Goal: Ask a question

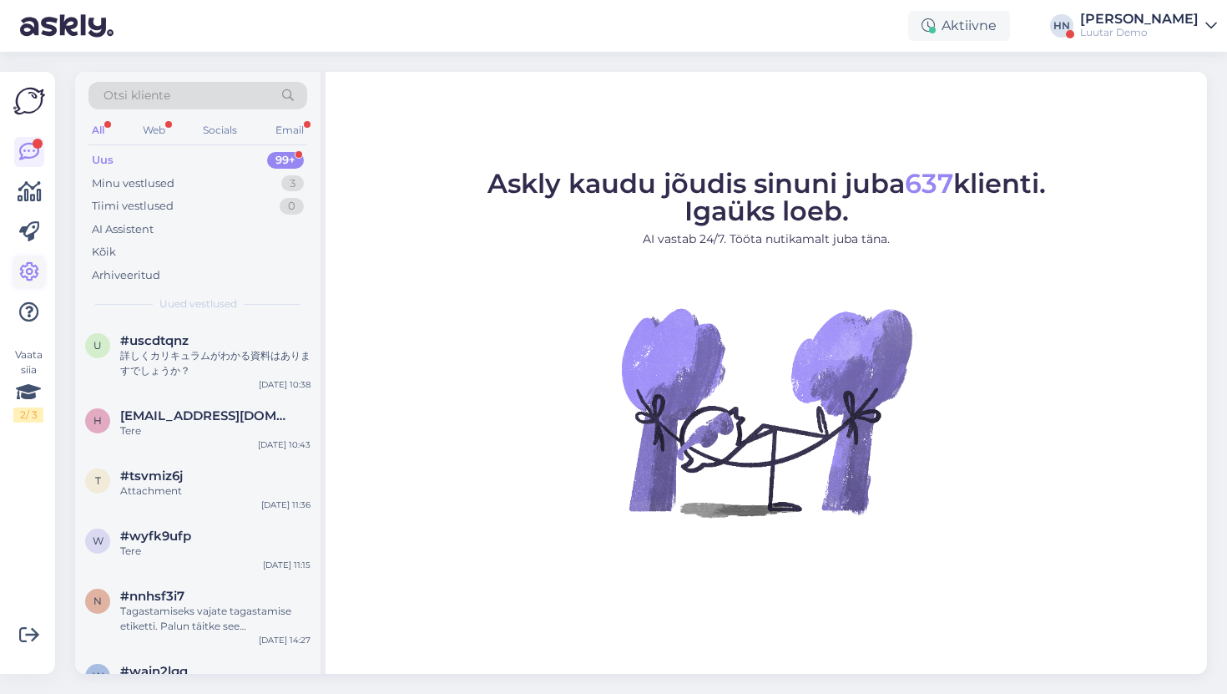
click at [33, 267] on icon at bounding box center [29, 272] width 20 height 20
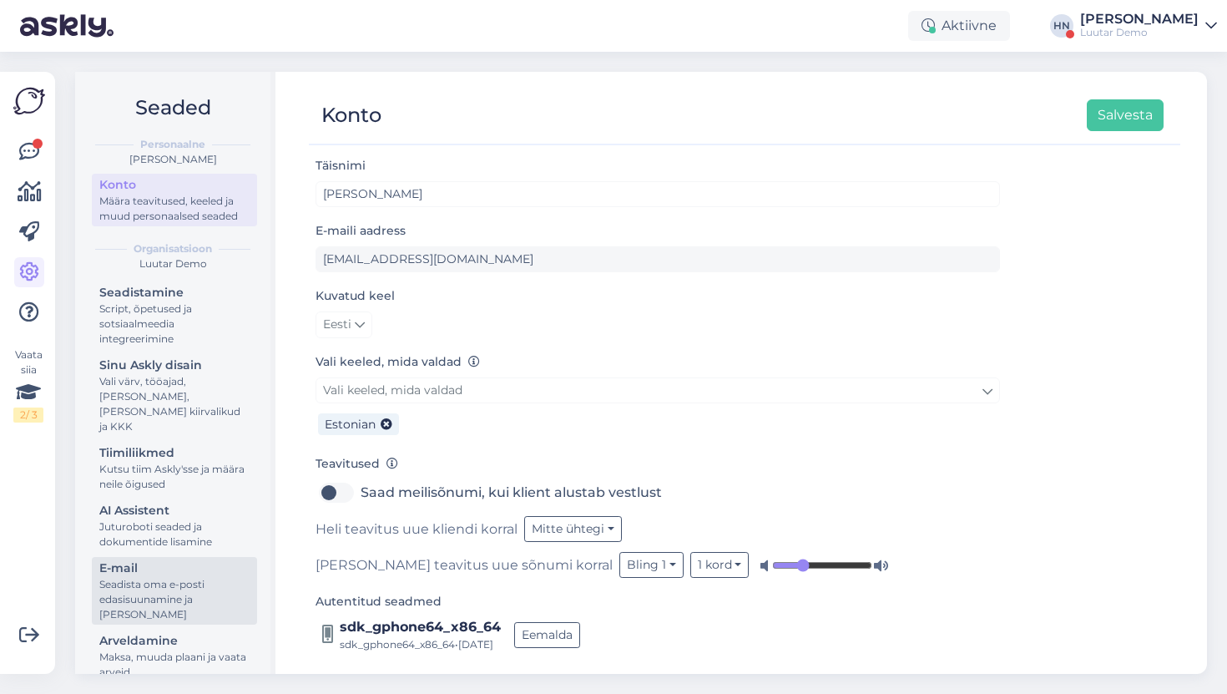
click at [149, 596] on div "Seadista oma e-posti edasisuunamine ja [PERSON_NAME]" at bounding box center [174, 599] width 150 height 45
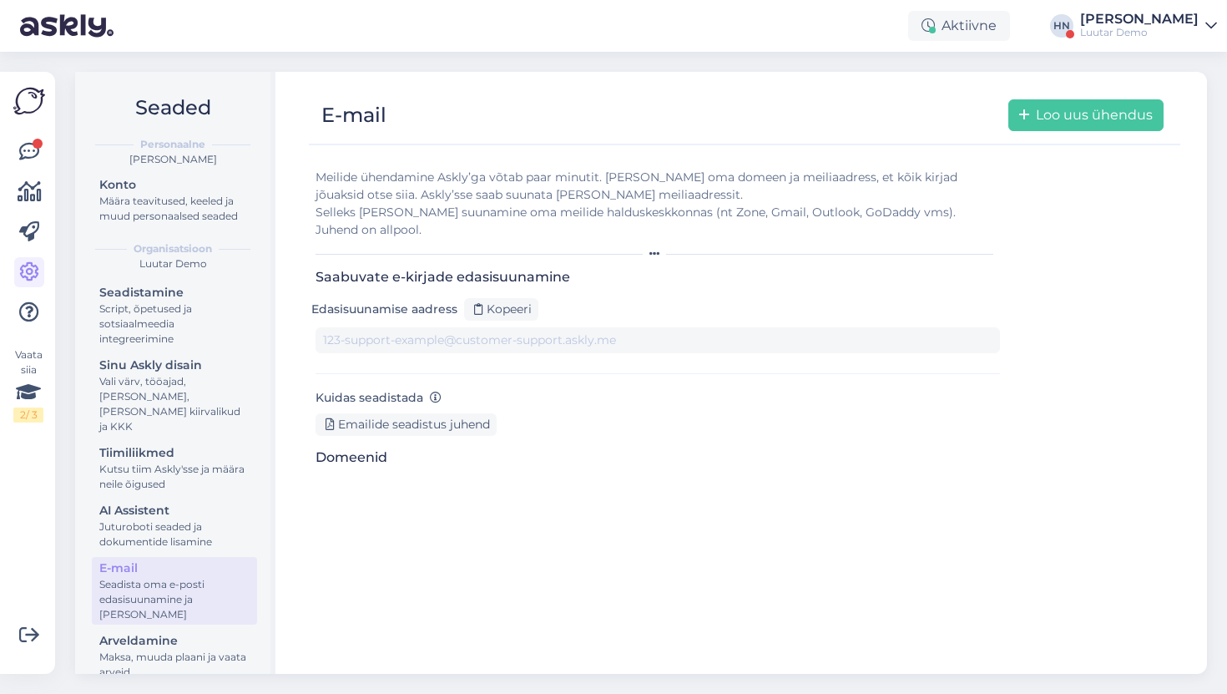
type input "[EMAIL_ADDRESS][DOMAIN_NAME]"
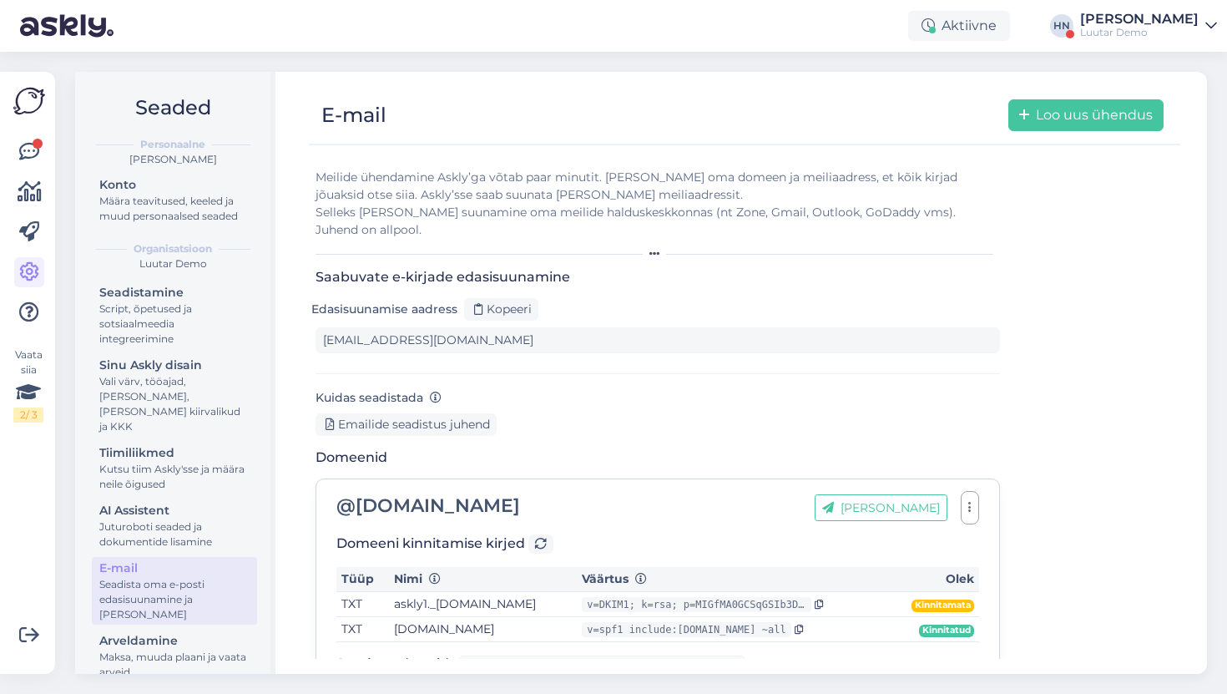
click at [172, 537] on div "Seadistamine Script, õpetused ja sotsiaalmeedia integreerimine Sinu Askly disai…" at bounding box center [174, 484] width 165 height 406
click at [173, 521] on div "Juturoboti seaded ja dokumentide lisamine" at bounding box center [174, 534] width 150 height 30
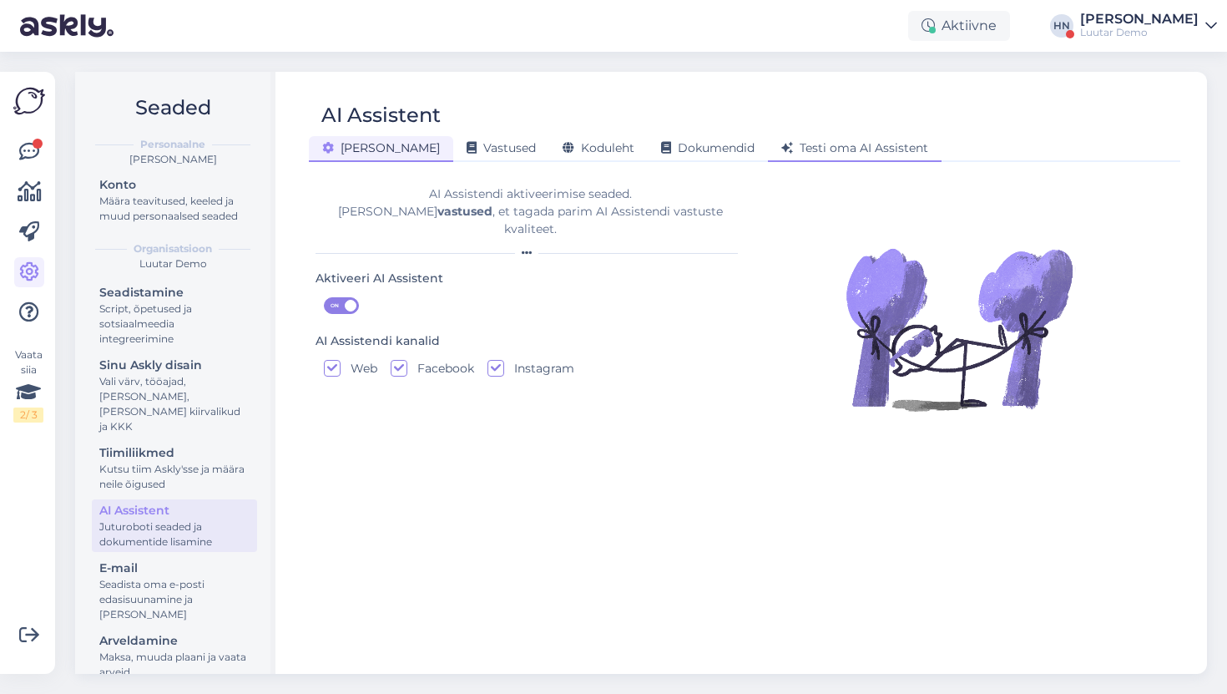
click at [777, 159] on div "Testi oma AI Assistent" at bounding box center [855, 149] width 174 height 26
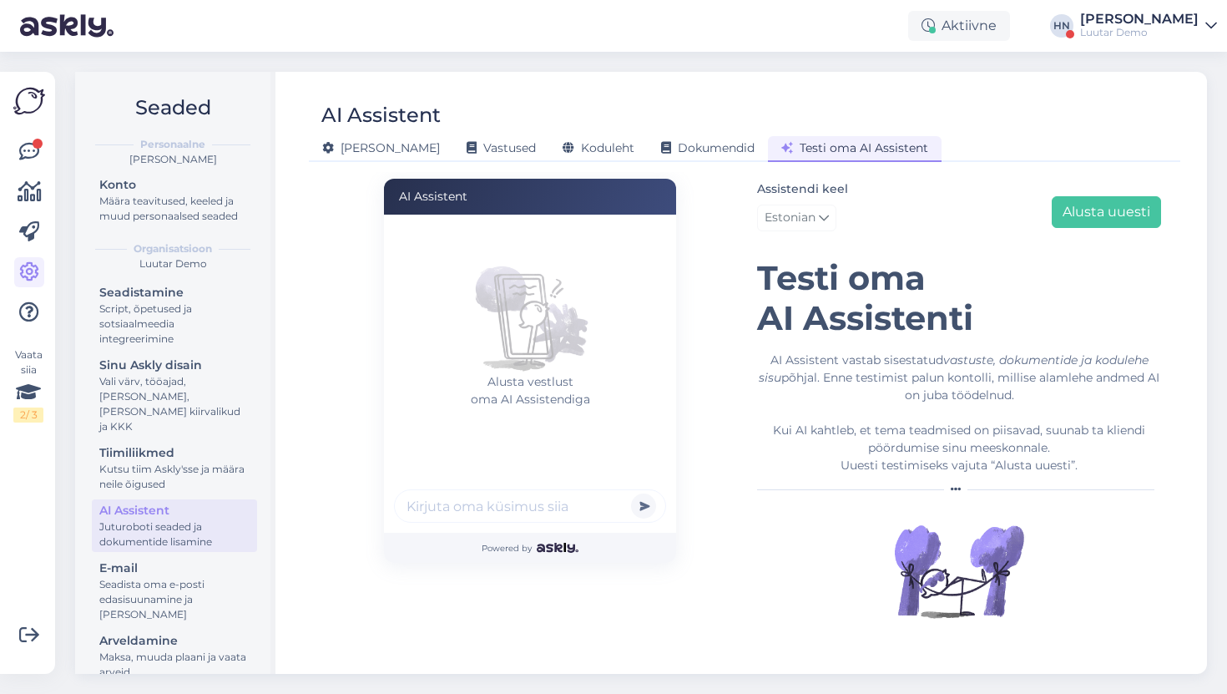
click at [553, 361] on img at bounding box center [530, 307] width 134 height 134
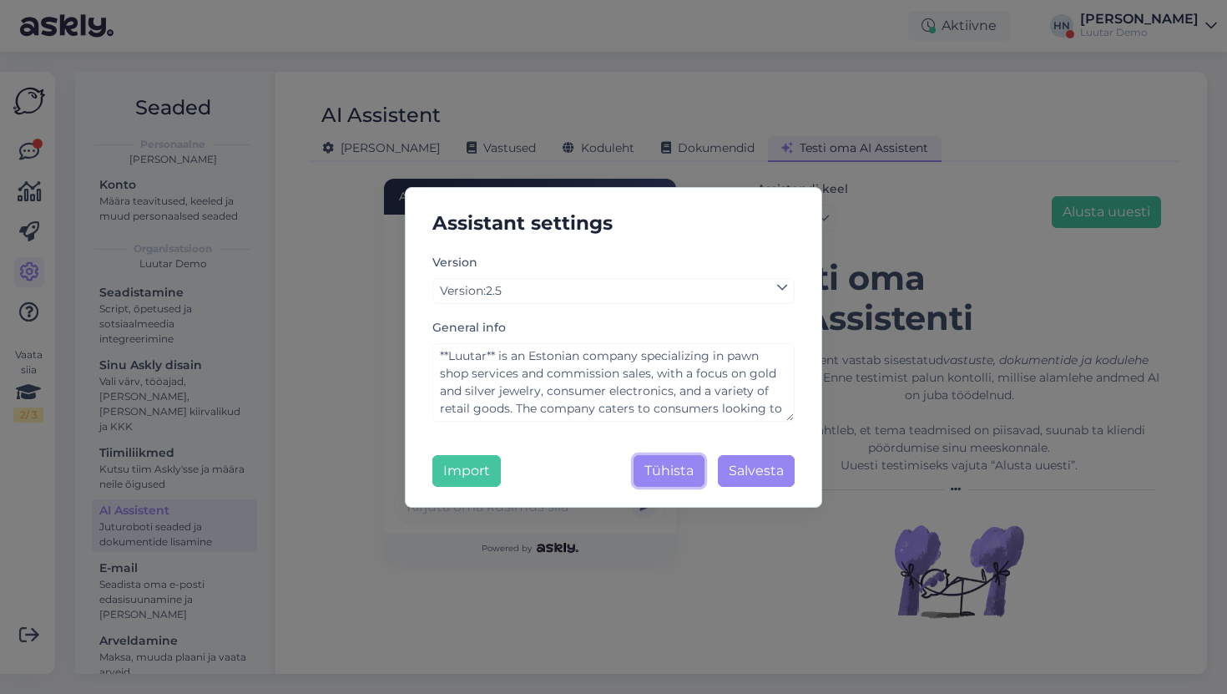
click at [665, 463] on button "Tühista" at bounding box center [669, 471] width 71 height 32
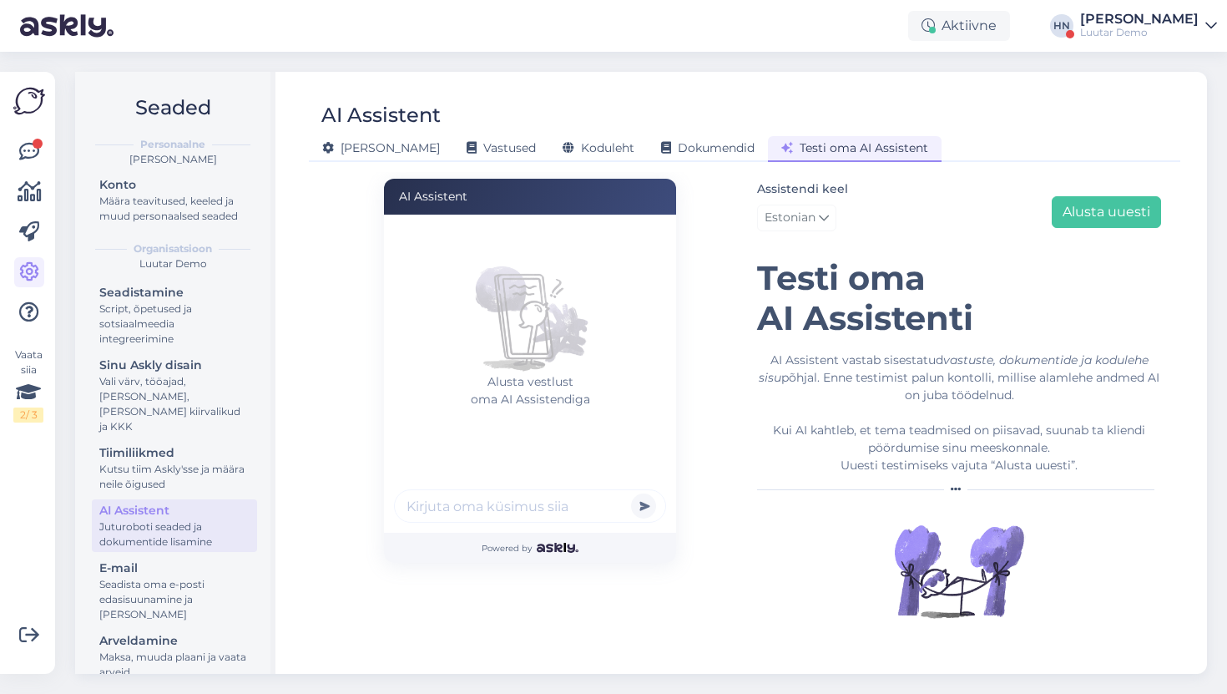
click at [518, 283] on img at bounding box center [530, 307] width 134 height 134
click at [487, 461] on div "Alusta vestlust oma AI Assistendiga" at bounding box center [535, 345] width 282 height 250
click at [480, 513] on input "text" at bounding box center [530, 505] width 272 height 33
type input "Hei"
click at [631, 493] on button "submit" at bounding box center [643, 505] width 25 height 25
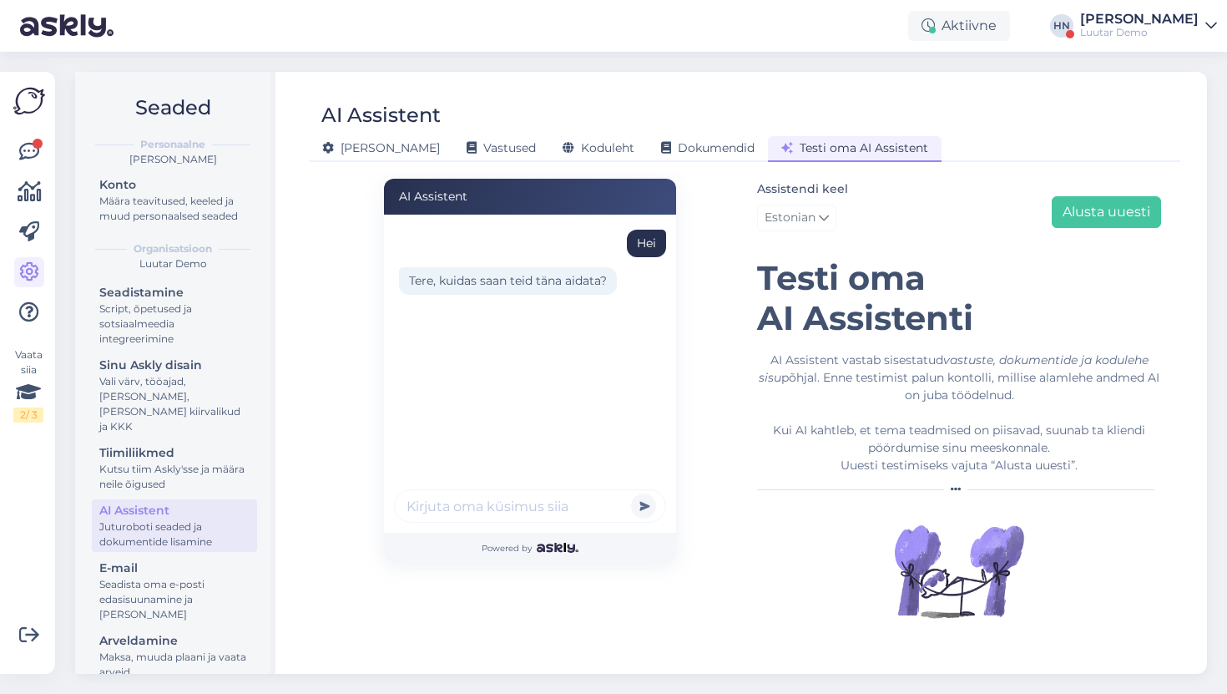
click at [522, 513] on input "text" at bounding box center [530, 505] width 272 height 33
type input "blah blah"
click at [631, 493] on button "submit" at bounding box center [643, 505] width 25 height 25
click at [493, 426] on div "[PERSON_NAME], kuidas saan teid [PERSON_NAME] aidata? blah blah" at bounding box center [535, 345] width 282 height 250
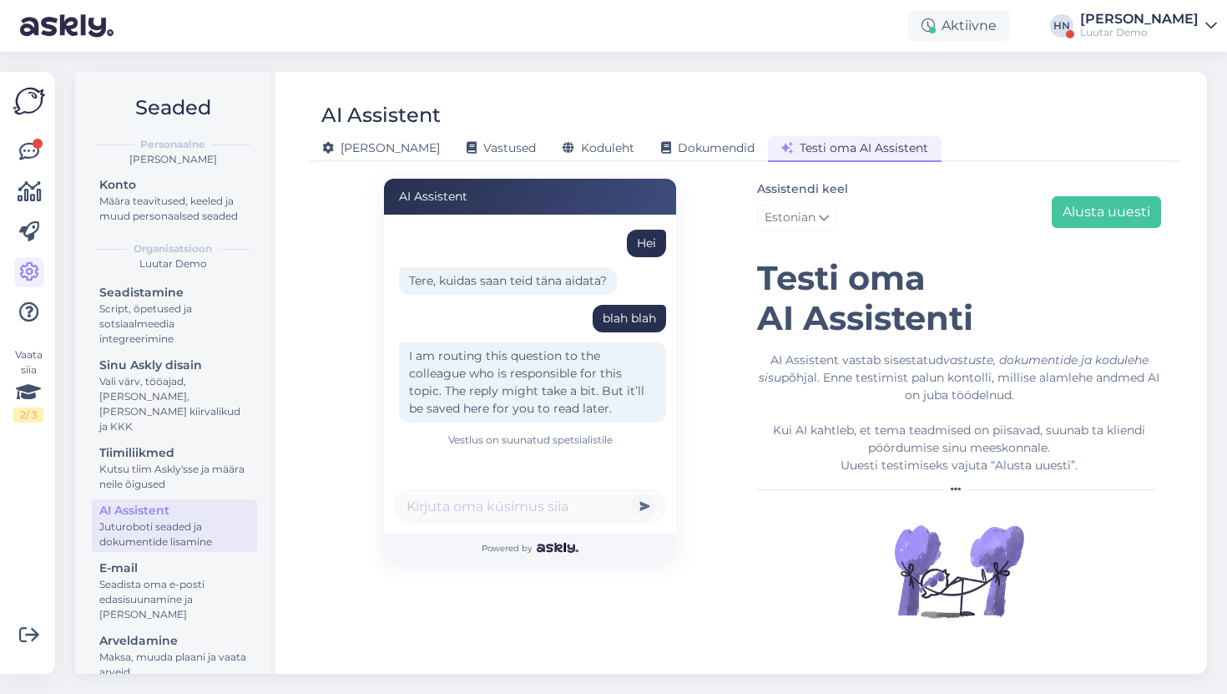
click at [1109, 235] on div "Assistendi keel Estonian Alusta uuesti" at bounding box center [959, 208] width 404 height 59
click at [1100, 216] on button "Alusta uuesti" at bounding box center [1106, 212] width 109 height 32
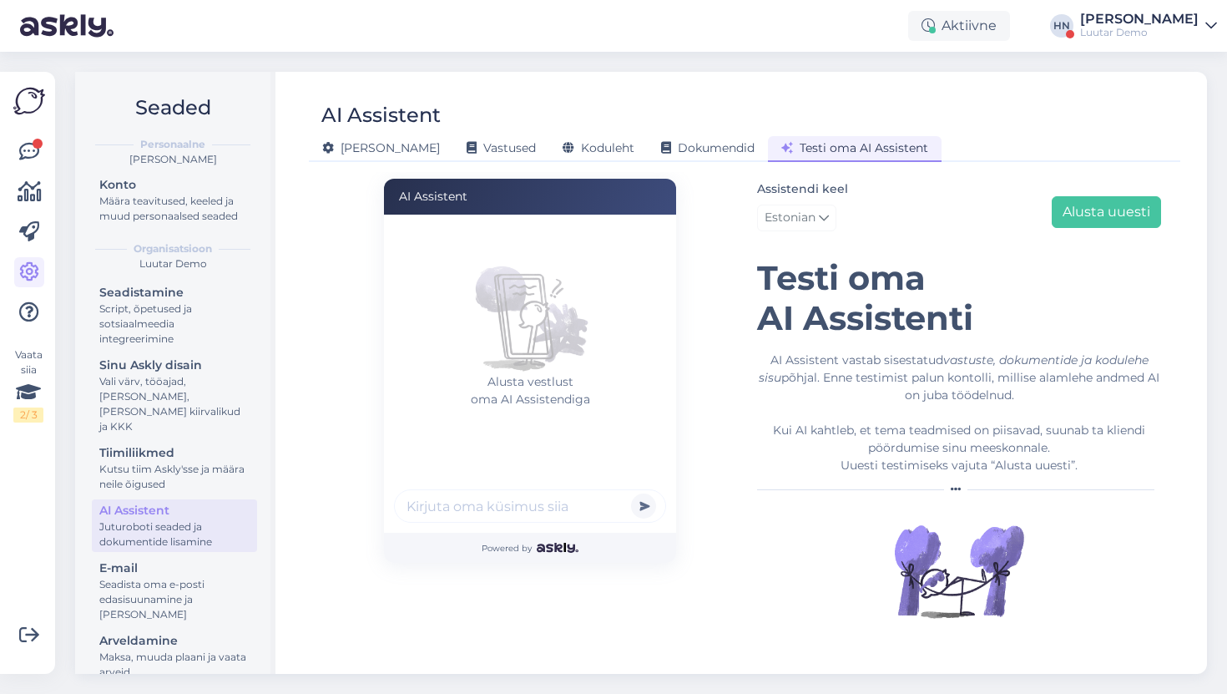
click at [513, 503] on input "text" at bounding box center [530, 505] width 272 height 33
type input "hei"
click at [631, 493] on button "submit" at bounding box center [643, 505] width 25 height 25
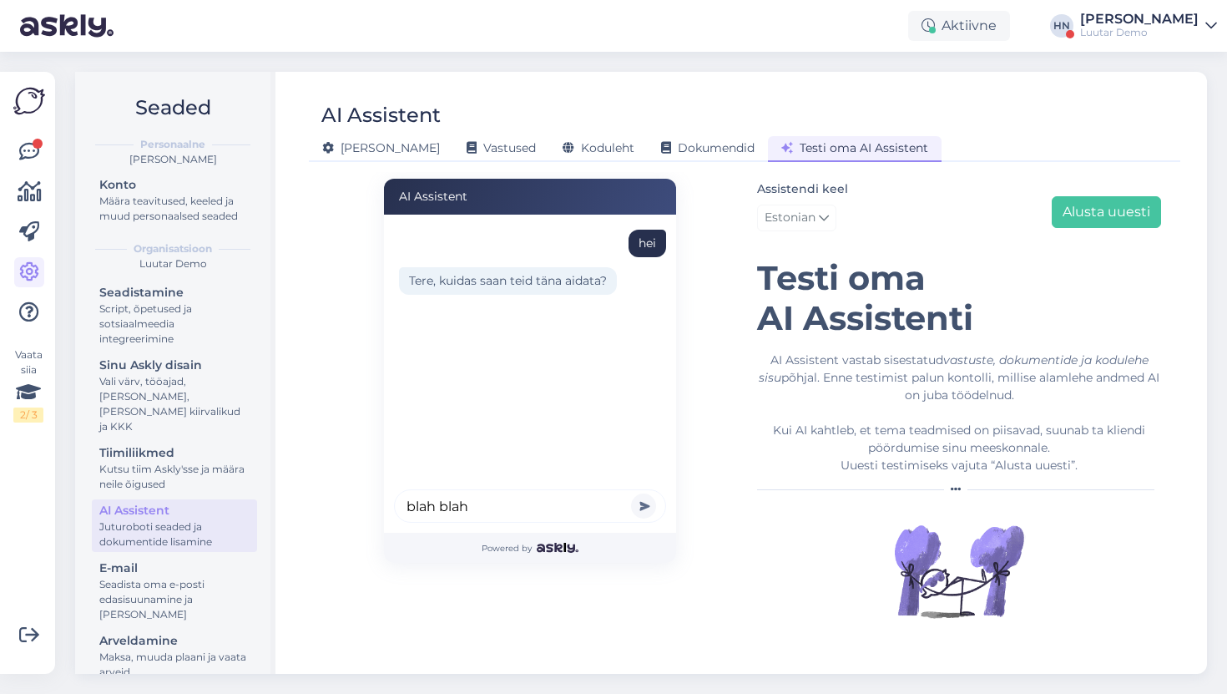
type input "blah blah"
click at [631, 493] on button "submit" at bounding box center [643, 505] width 25 height 25
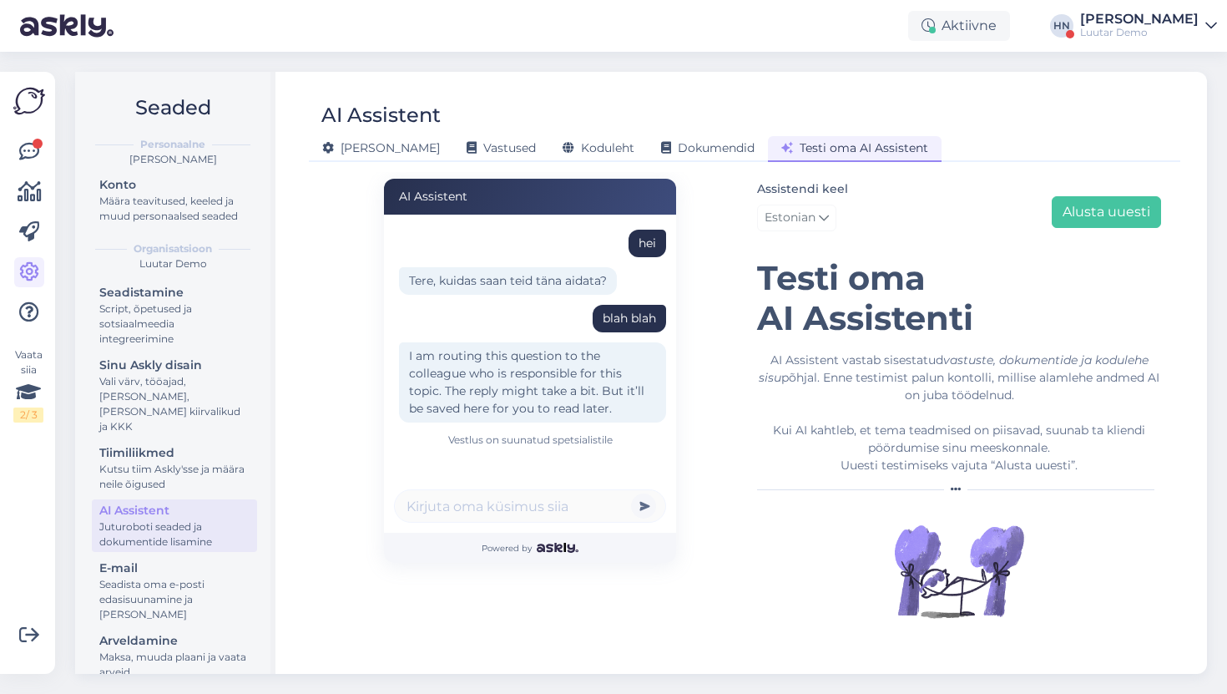
click at [1099, 235] on div "Assistendi keel Estonian Alusta uuesti" at bounding box center [959, 208] width 404 height 59
click at [1107, 206] on button "Alusta uuesti" at bounding box center [1106, 212] width 109 height 32
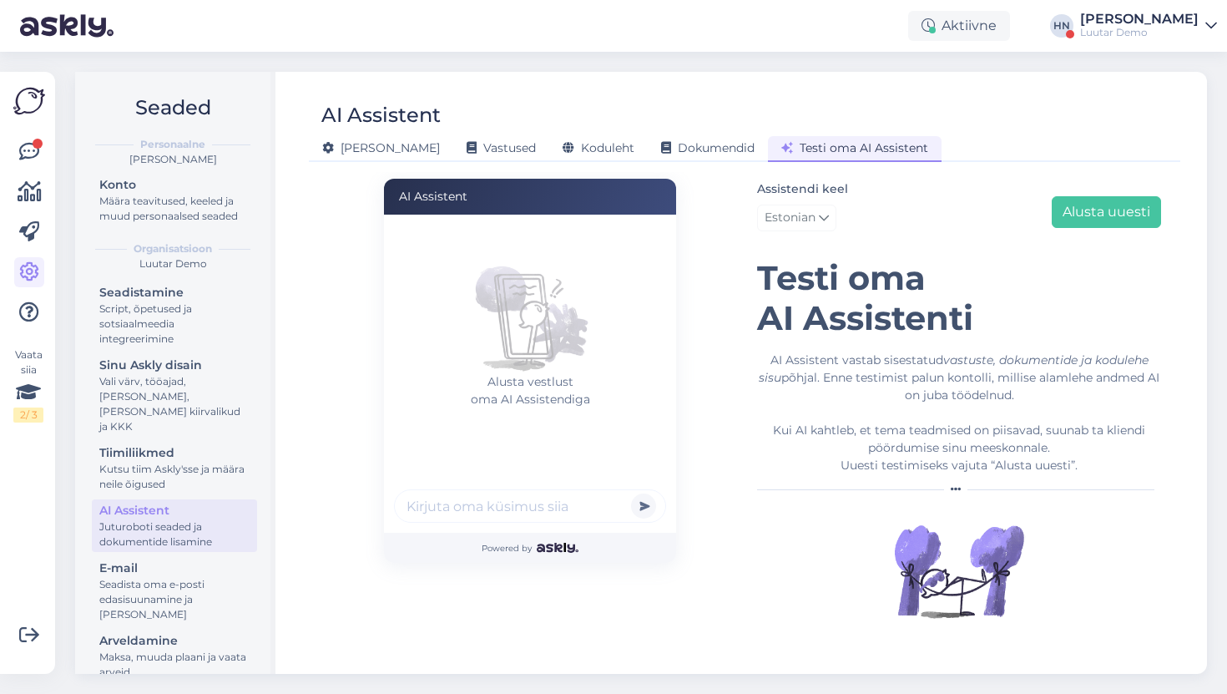
click at [568, 515] on input "text" at bounding box center [530, 505] width 272 height 33
type input "blah blah"
click at [631, 493] on button "submit" at bounding box center [643, 505] width 25 height 25
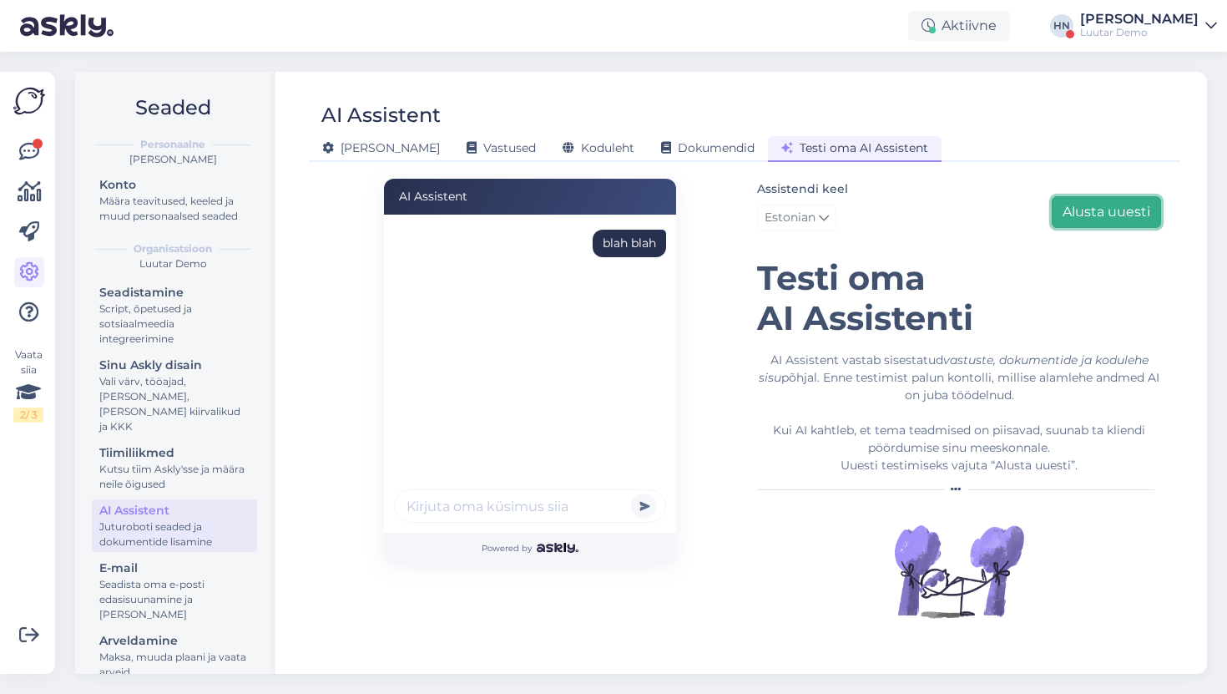
click at [1080, 220] on button "Alusta uuesti" at bounding box center [1106, 212] width 109 height 32
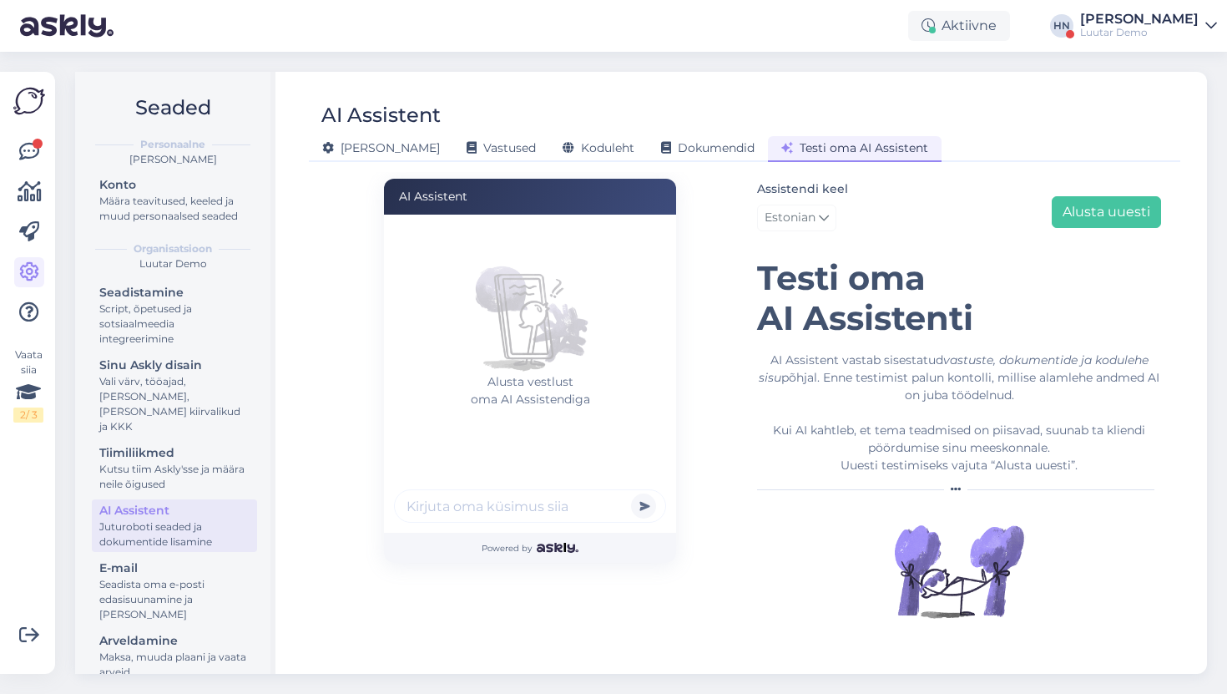
click at [572, 500] on input "text" at bounding box center [530, 505] width 272 height 33
type input "blah blah"
click at [631, 493] on button "submit" at bounding box center [643, 505] width 25 height 25
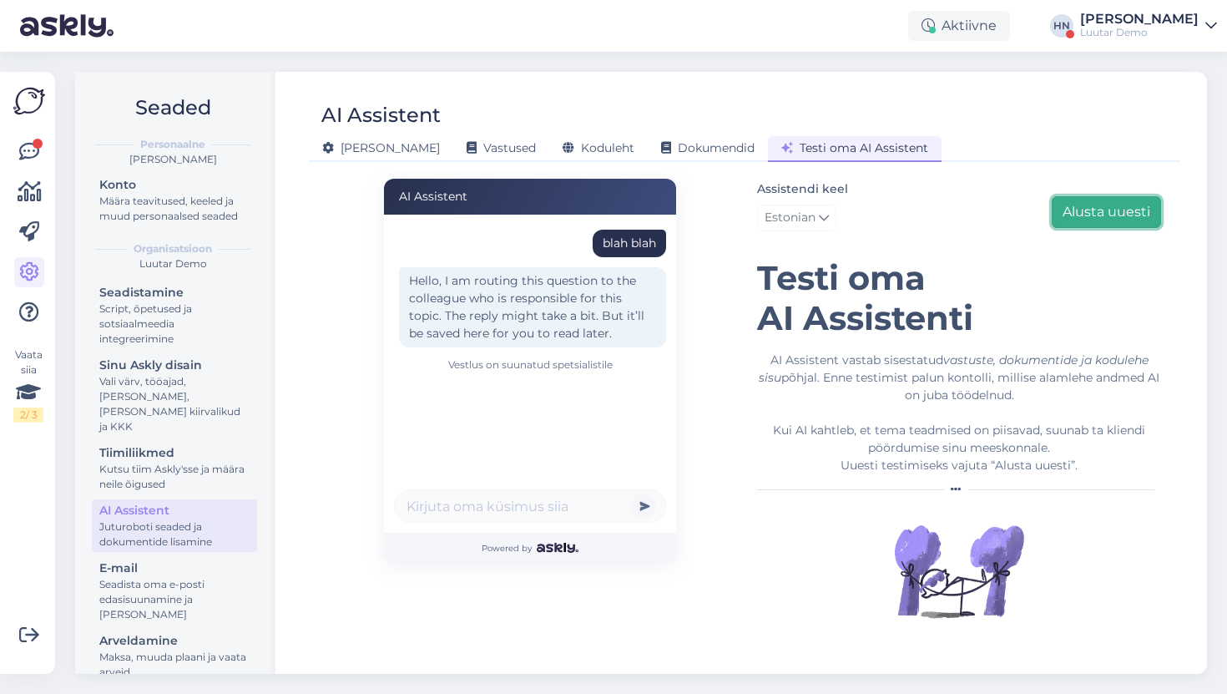
click at [1123, 226] on button "Alusta uuesti" at bounding box center [1106, 212] width 109 height 32
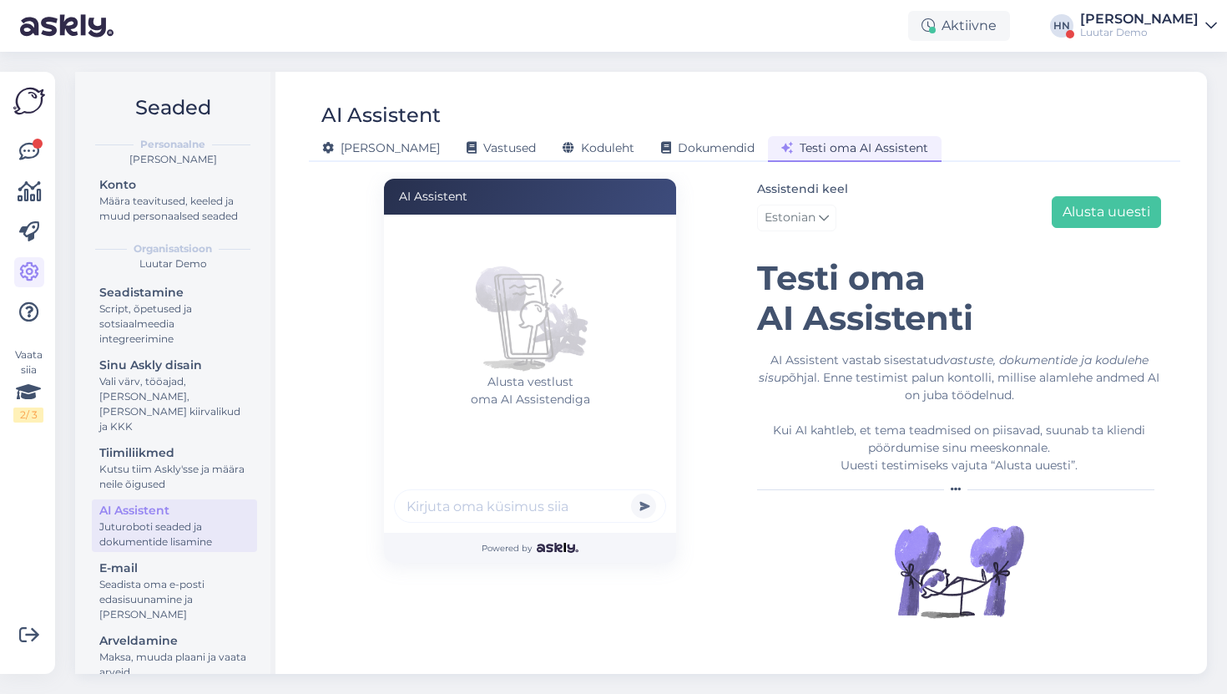
click at [553, 496] on input "text" at bounding box center [530, 505] width 272 height 33
type input "kas piim on hea"
click at [631, 493] on button "submit" at bounding box center [643, 505] width 25 height 25
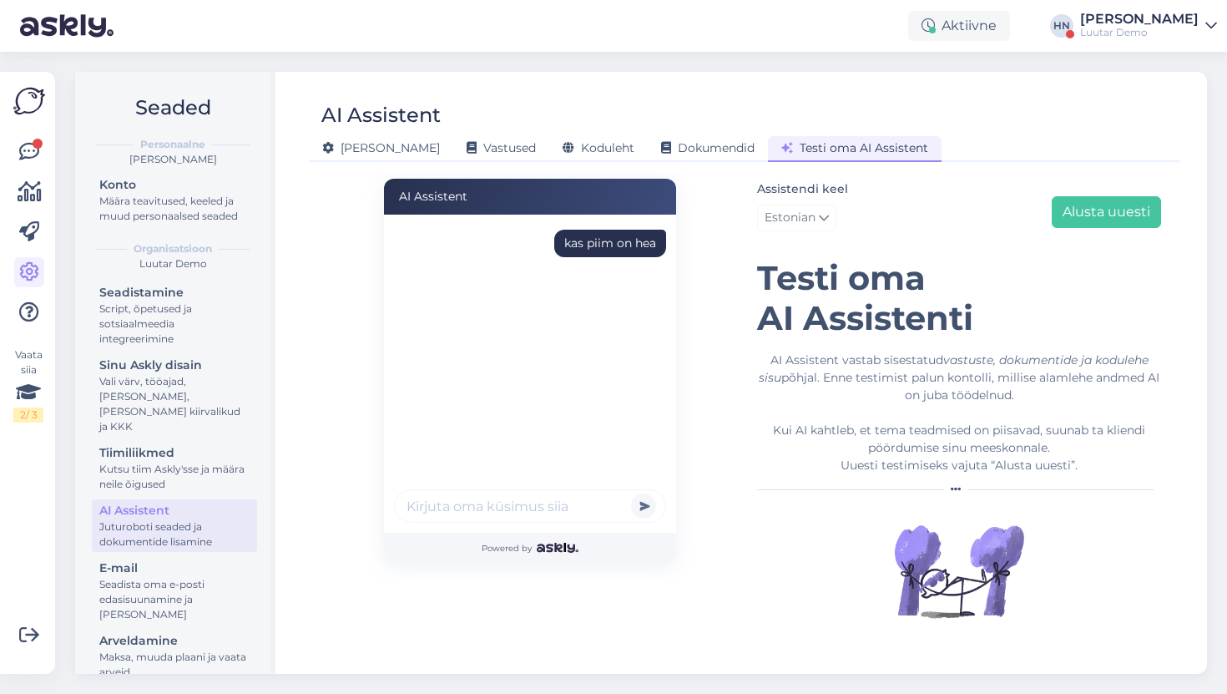
click at [538, 417] on div "kas piim on hea" at bounding box center [535, 345] width 282 height 250
click at [625, 383] on div "kas piim on hea" at bounding box center [535, 345] width 282 height 250
click at [1115, 200] on button "Alusta uuesti" at bounding box center [1106, 212] width 109 height 32
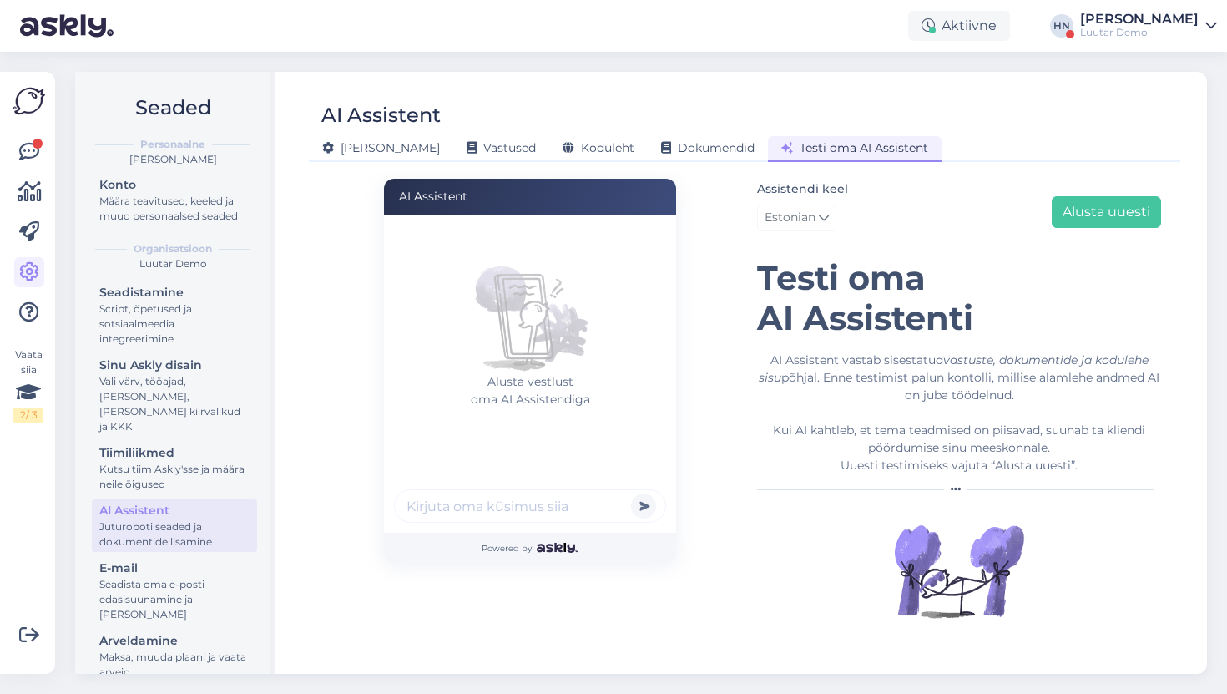
click at [502, 504] on input "text" at bounding box center [530, 505] width 272 height 33
type input "Kas piim on hea ?"
click at [631, 493] on button "submit" at bounding box center [643, 505] width 25 height 25
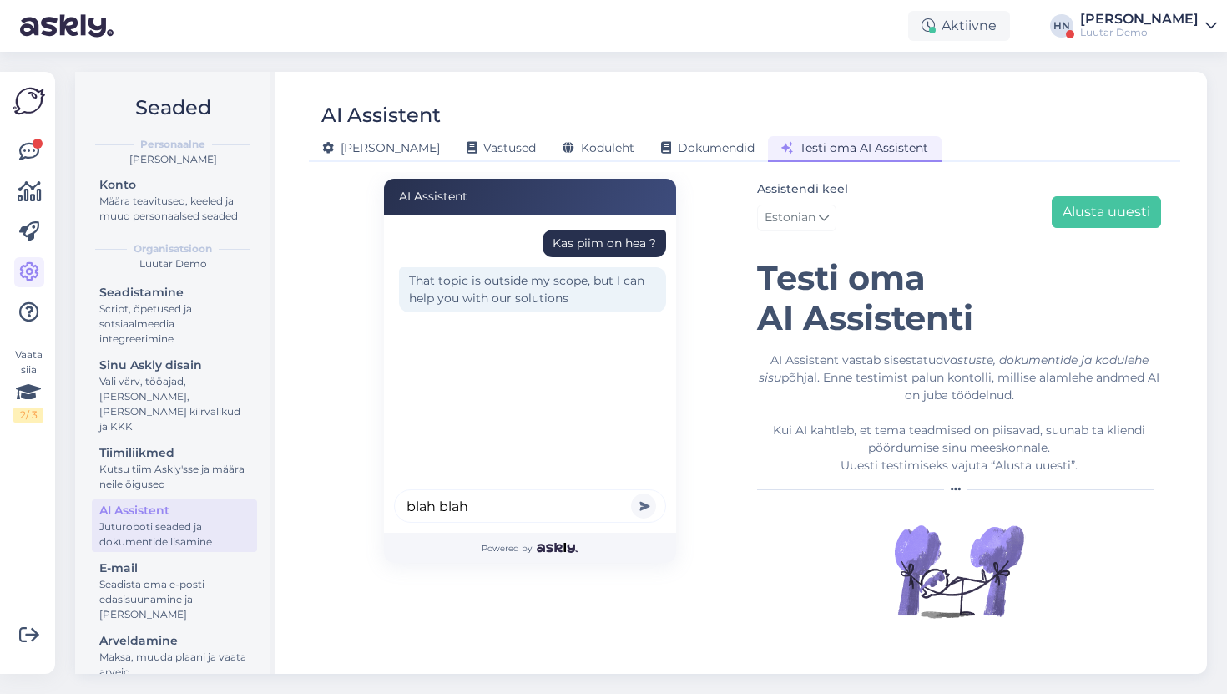
type input "blah blah"
click at [631, 493] on button "submit" at bounding box center [643, 505] width 25 height 25
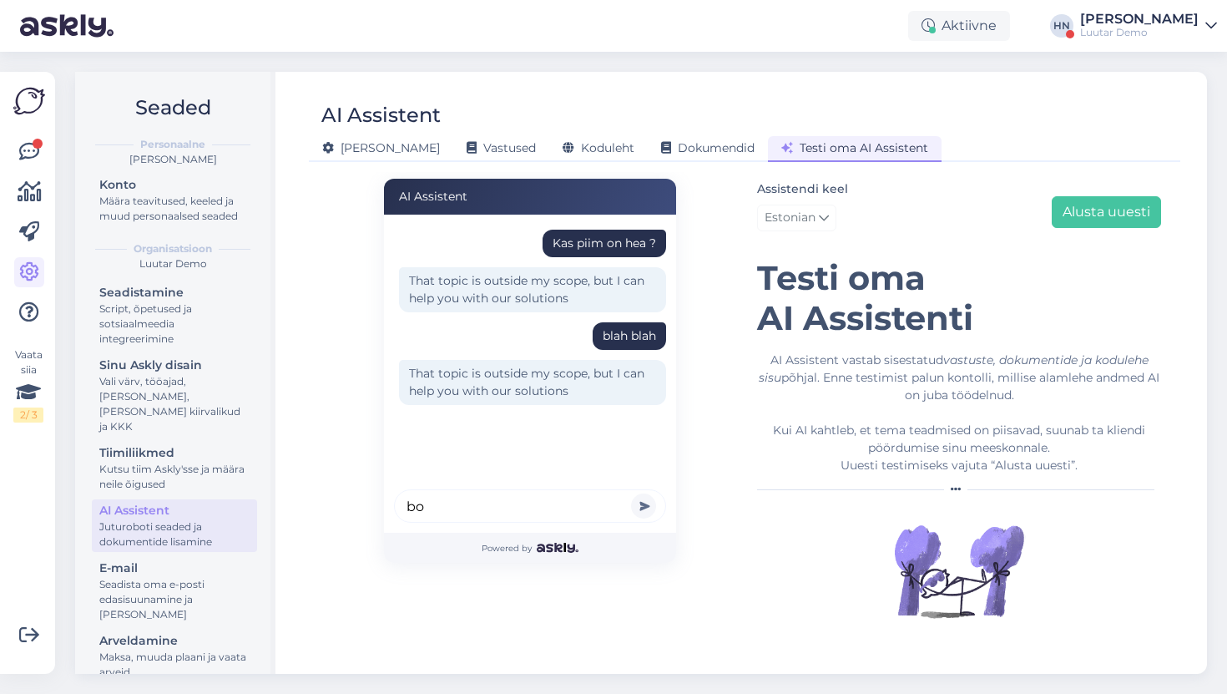
type input "b"
type input "okei"
click at [631, 493] on button "submit" at bounding box center [643, 505] width 25 height 25
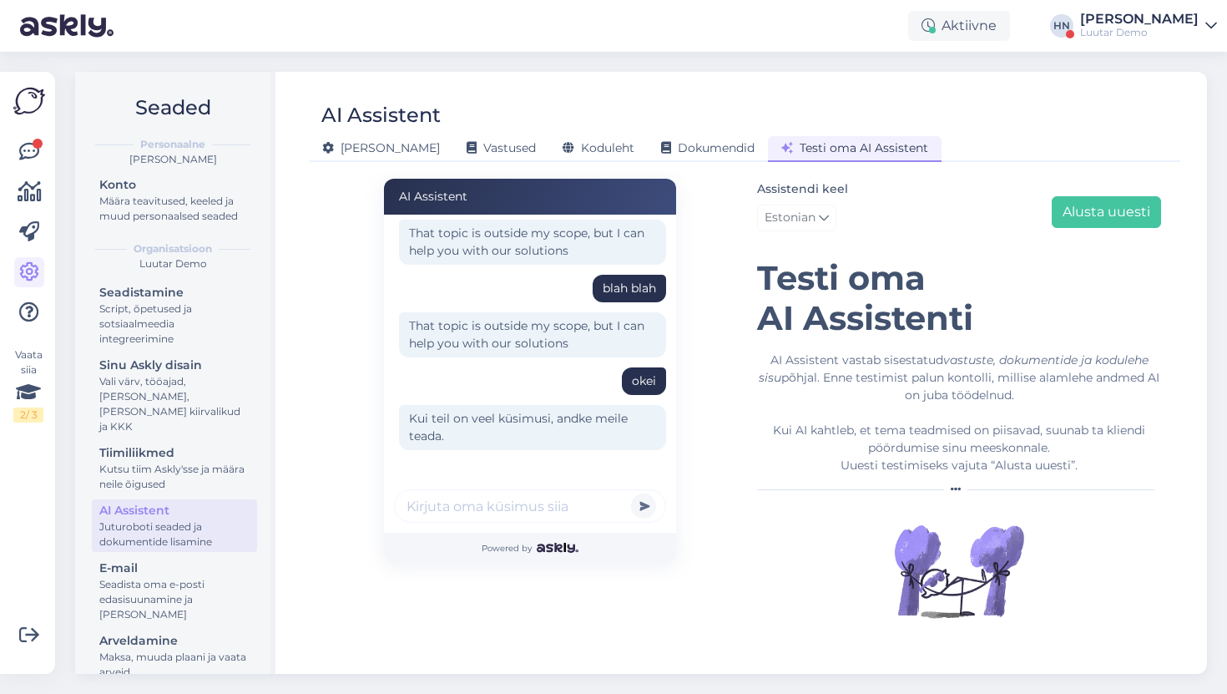
click at [484, 508] on input "text" at bounding box center [530, 505] width 272 height 33
type input "BLAH"
click at [631, 493] on button "submit" at bounding box center [643, 505] width 25 height 25
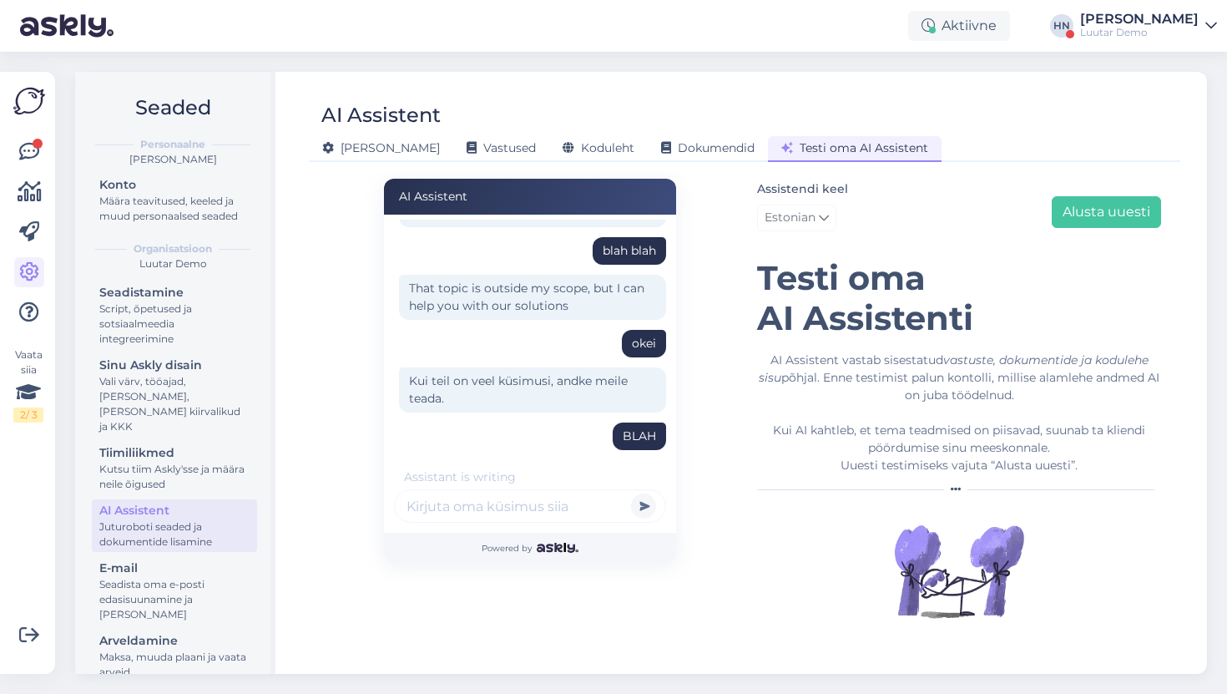
scroll to position [140, 0]
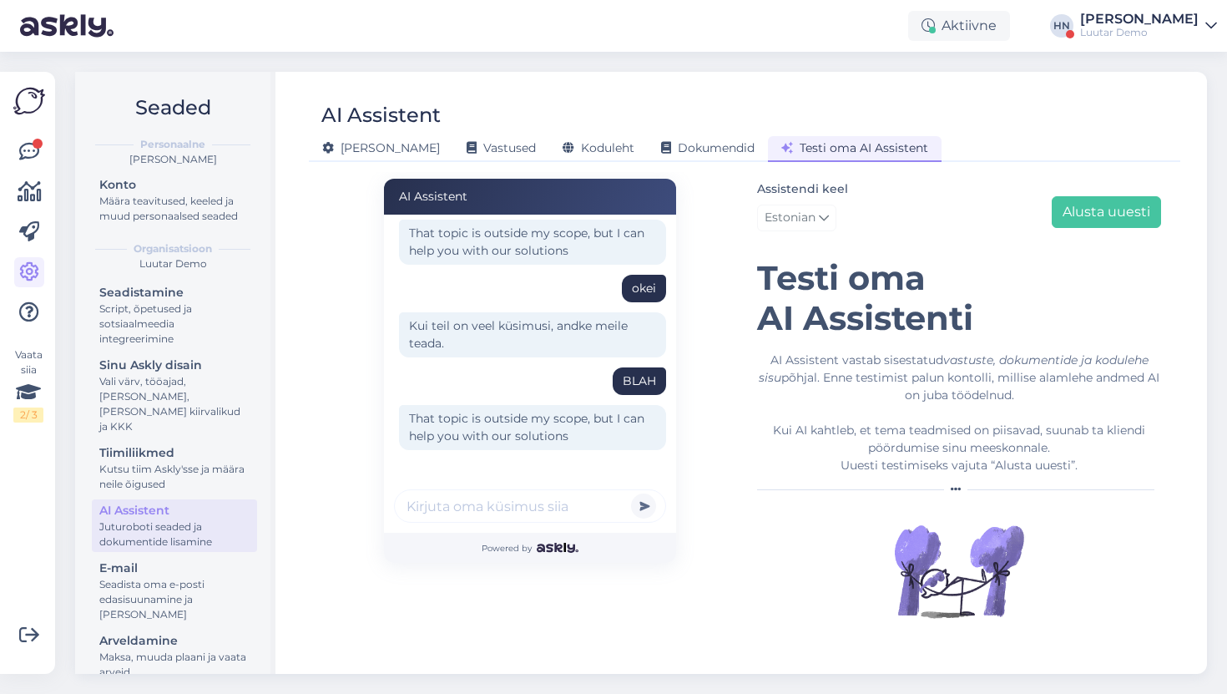
click at [480, 506] on input "text" at bounding box center [530, 505] width 272 height 33
click at [498, 497] on input "text" at bounding box center [530, 505] width 272 height 33
click at [494, 522] on input "text" at bounding box center [530, 505] width 272 height 33
type input "ei"
click at [631, 493] on button "submit" at bounding box center [643, 505] width 25 height 25
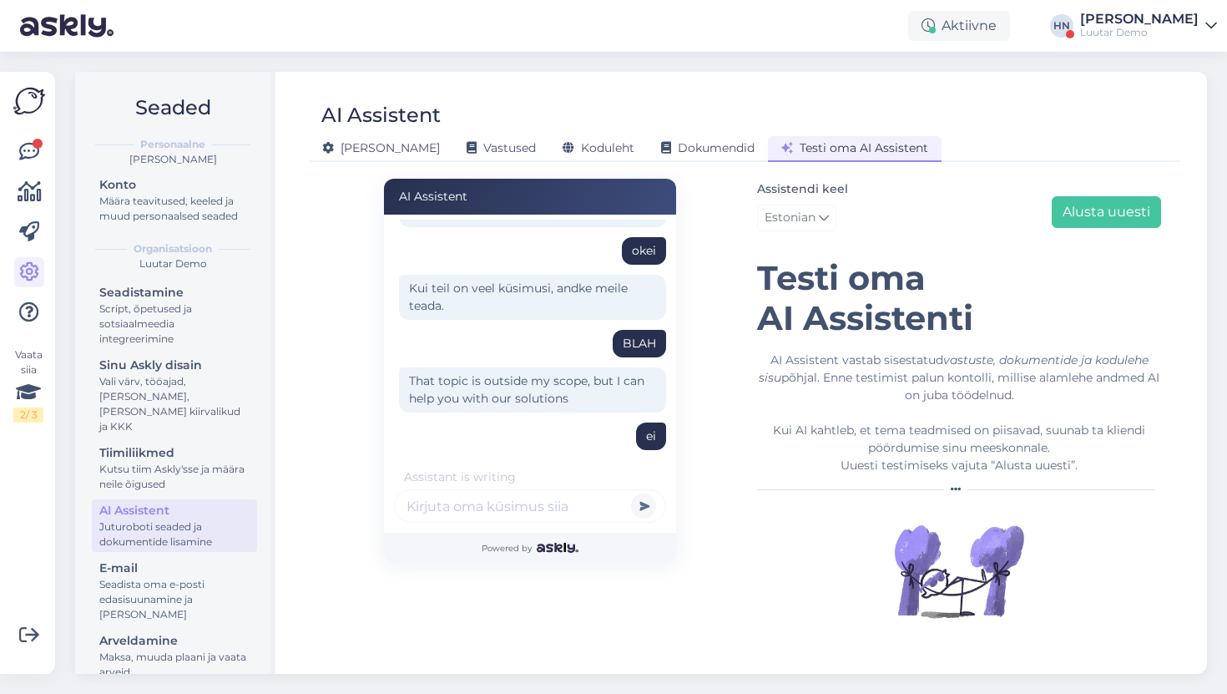
scroll to position [233, 0]
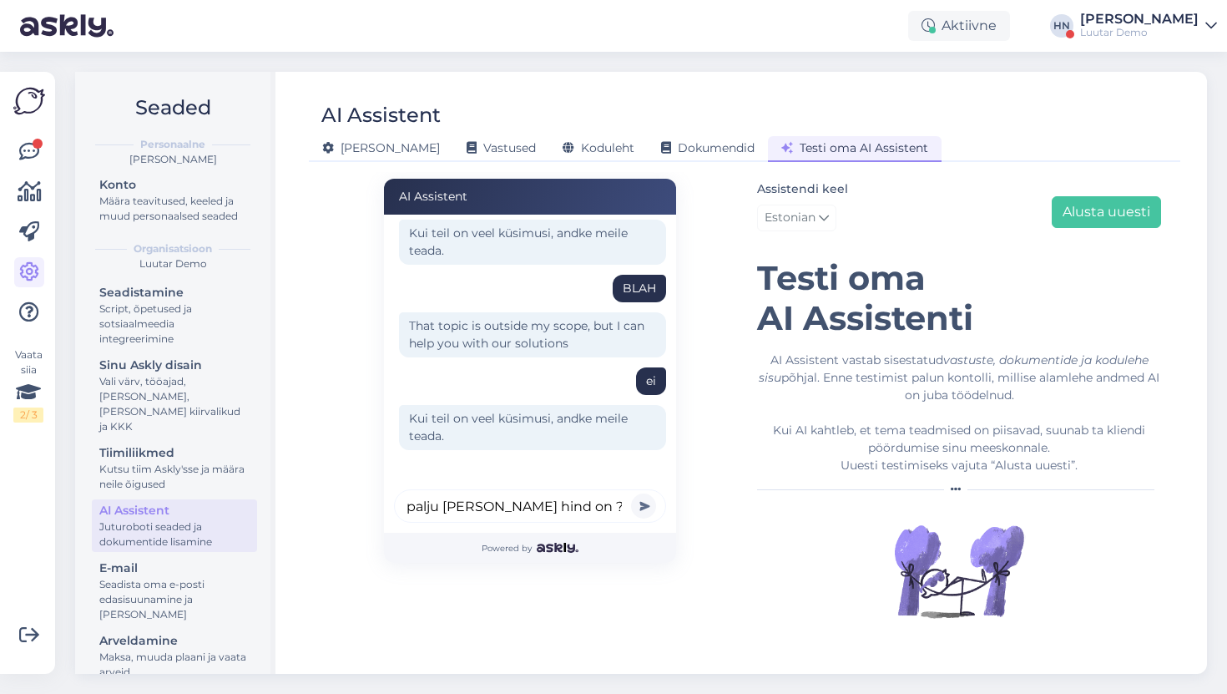
type input "palju [PERSON_NAME] hind on ?"
click at [631, 493] on button "submit" at bounding box center [643, 505] width 25 height 25
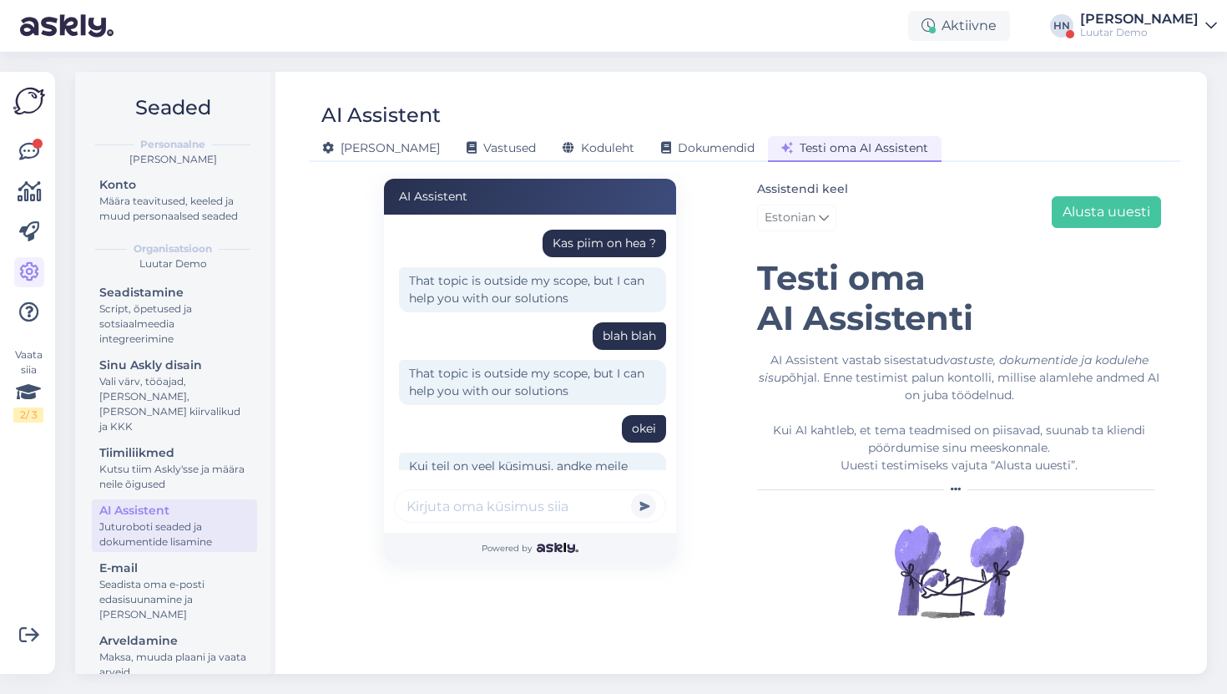
scroll to position [326, 0]
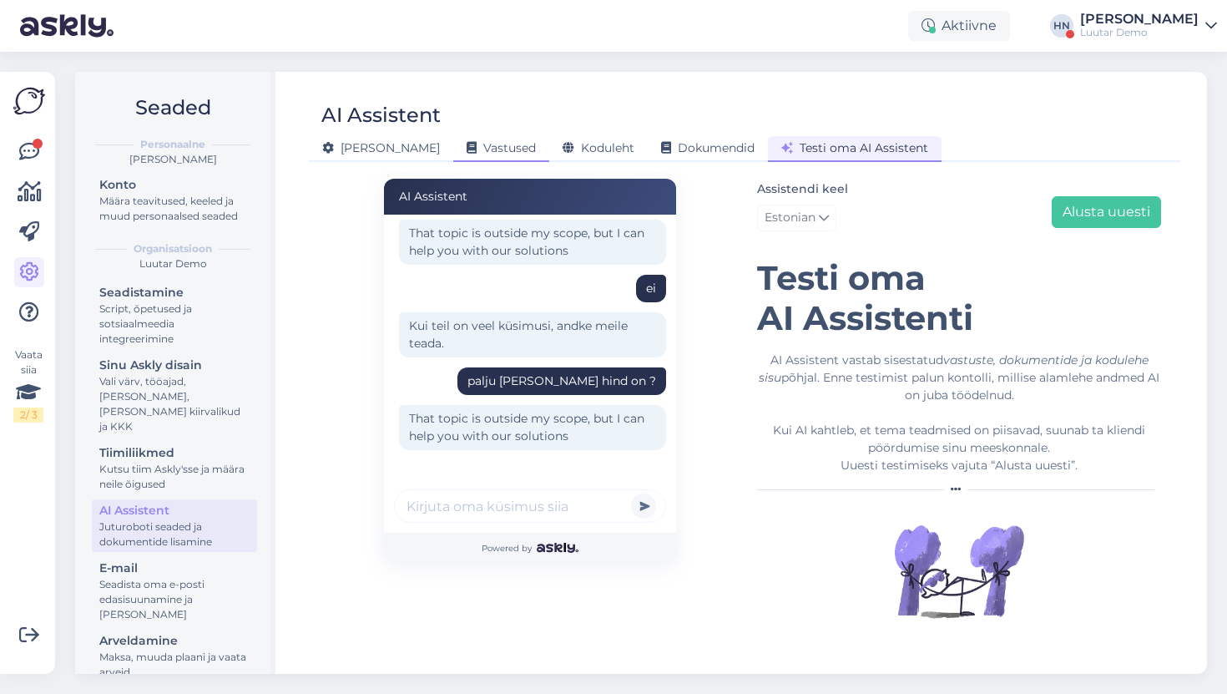
click at [453, 139] on div "Vastused" at bounding box center [501, 149] width 96 height 26
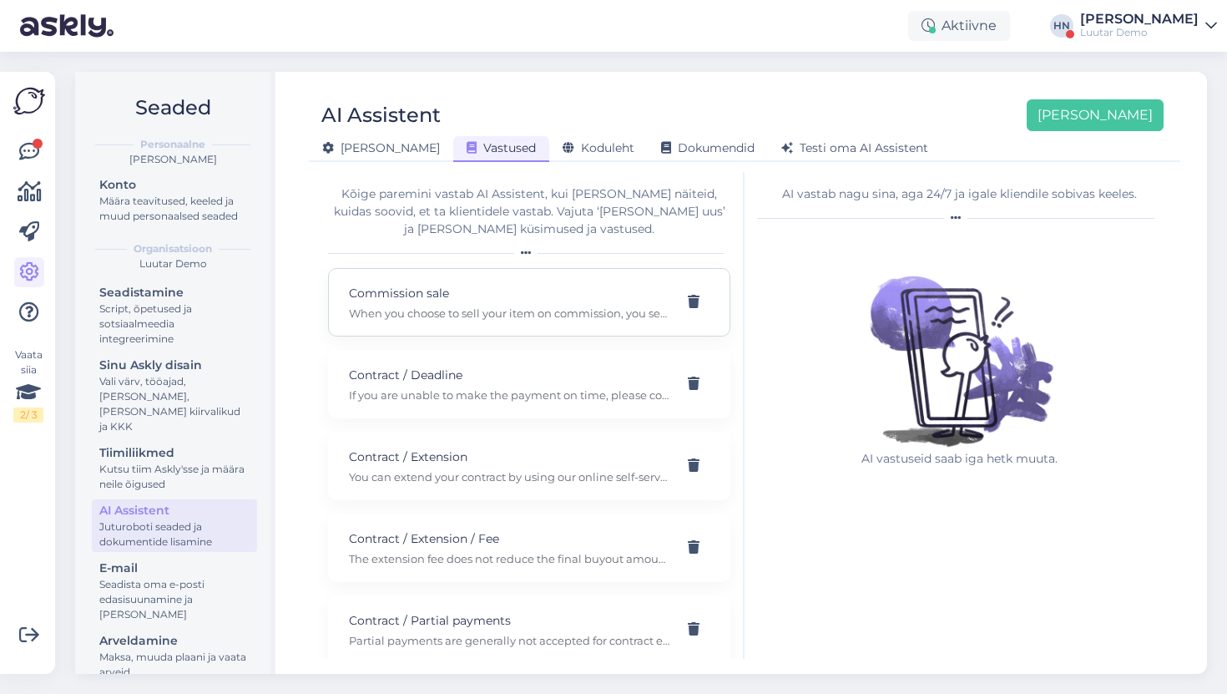
click at [463, 301] on p "Commission sale" at bounding box center [509, 293] width 321 height 18
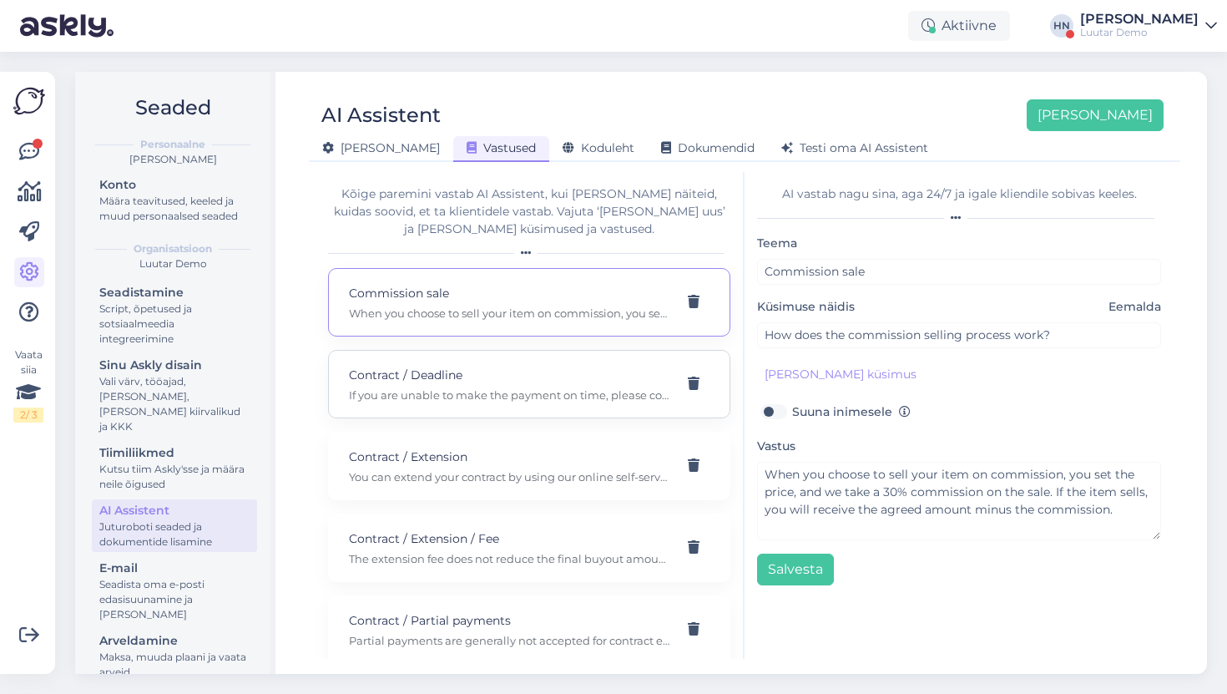
click at [454, 384] on div "Contract / Deadline If you are unable to make the payment on time, please conta…" at bounding box center [509, 384] width 321 height 37
type input "Contract / Deadline"
type input "Will my item be sold if I cannot make the payment on time?"
type textarea "If you are unable to make the payment on time, please contact us as soon as pos…"
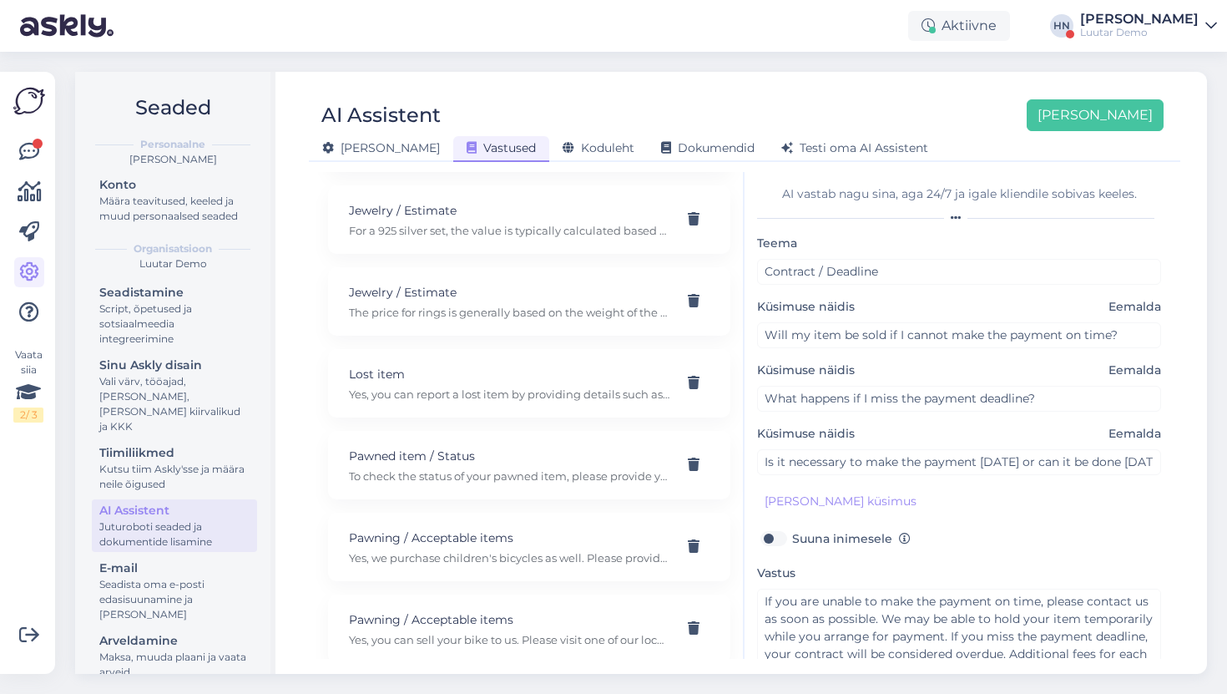
scroll to position [2023, 0]
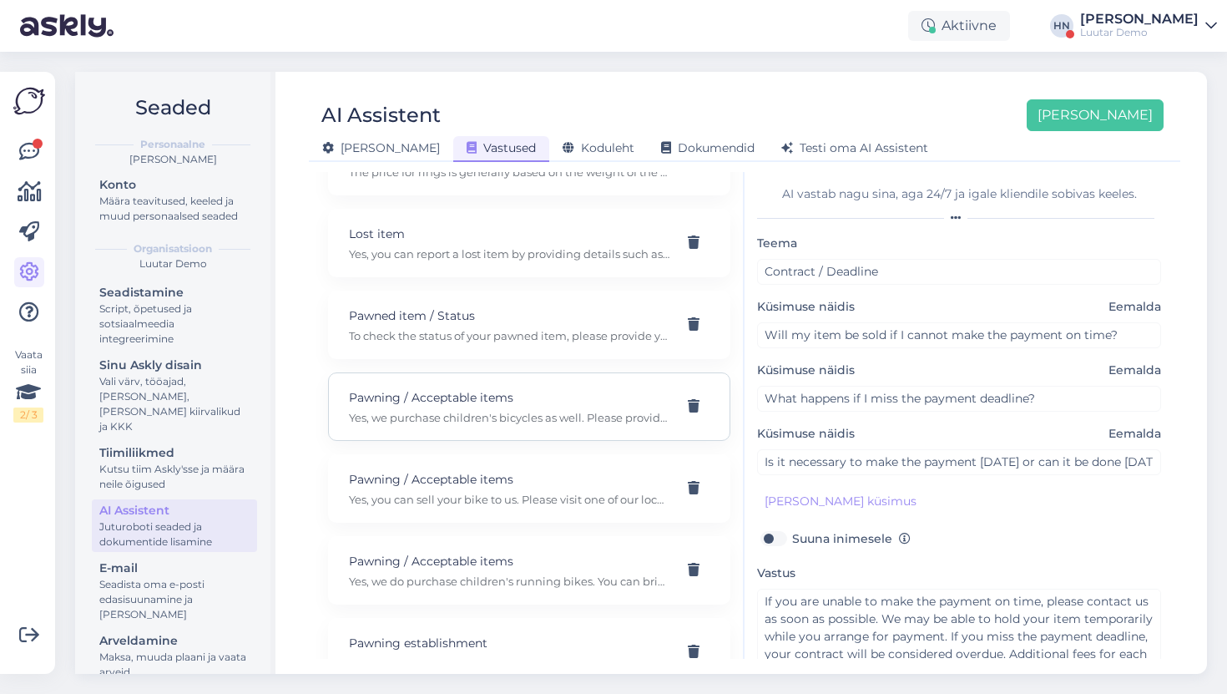
click at [465, 419] on p "Yes, we purchase children's bicycles as well. Please provide the exact model fo…" at bounding box center [509, 417] width 321 height 15
type input "Pawning / Acceptable items"
type input "Are you purchasing children's bicycles?"
type textarea "Yes, we purchase children's bicycles as well. Please provide the exact model fo…"
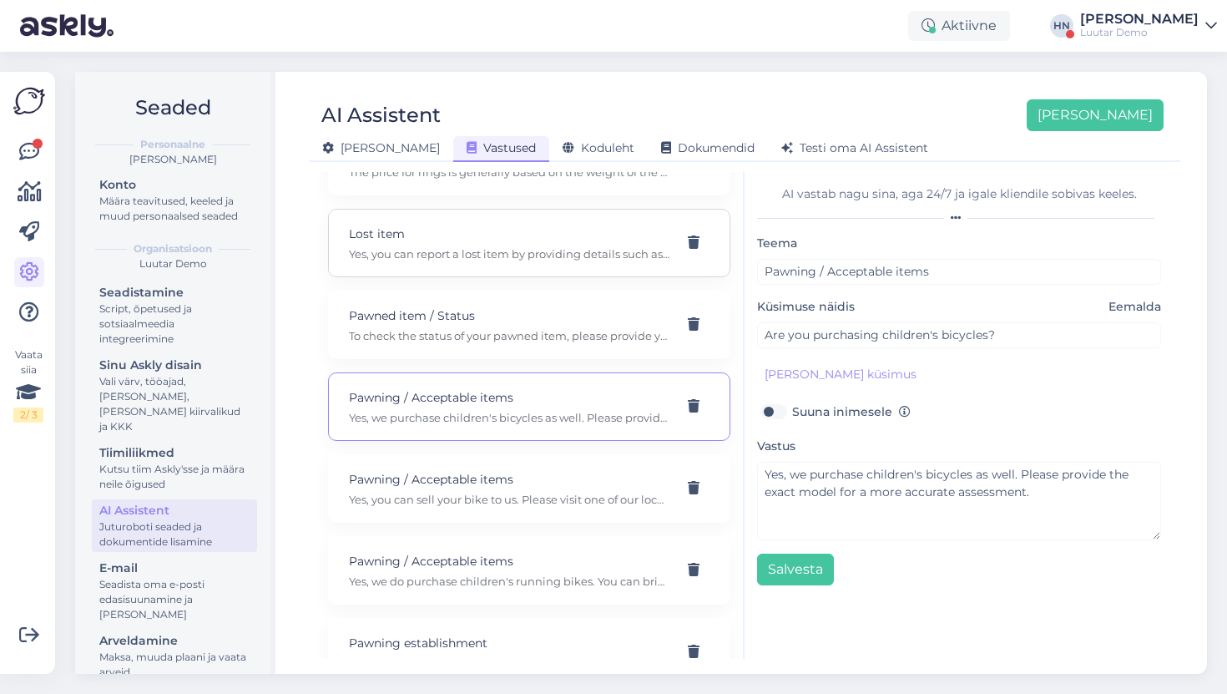
click at [451, 258] on p "Yes, you can report a lost item by providing details such as the item descripti…" at bounding box center [509, 253] width 321 height 15
type input "Lost item"
type input "Can I report a lost item?"
type textarea "Yes, you can report a lost item by providing details such as the item descripti…"
click at [770, 133] on div "[PERSON_NAME] Vastused Koduleht Dokumendid [PERSON_NAME] oma AI Assistent" at bounding box center [736, 145] width 855 height 29
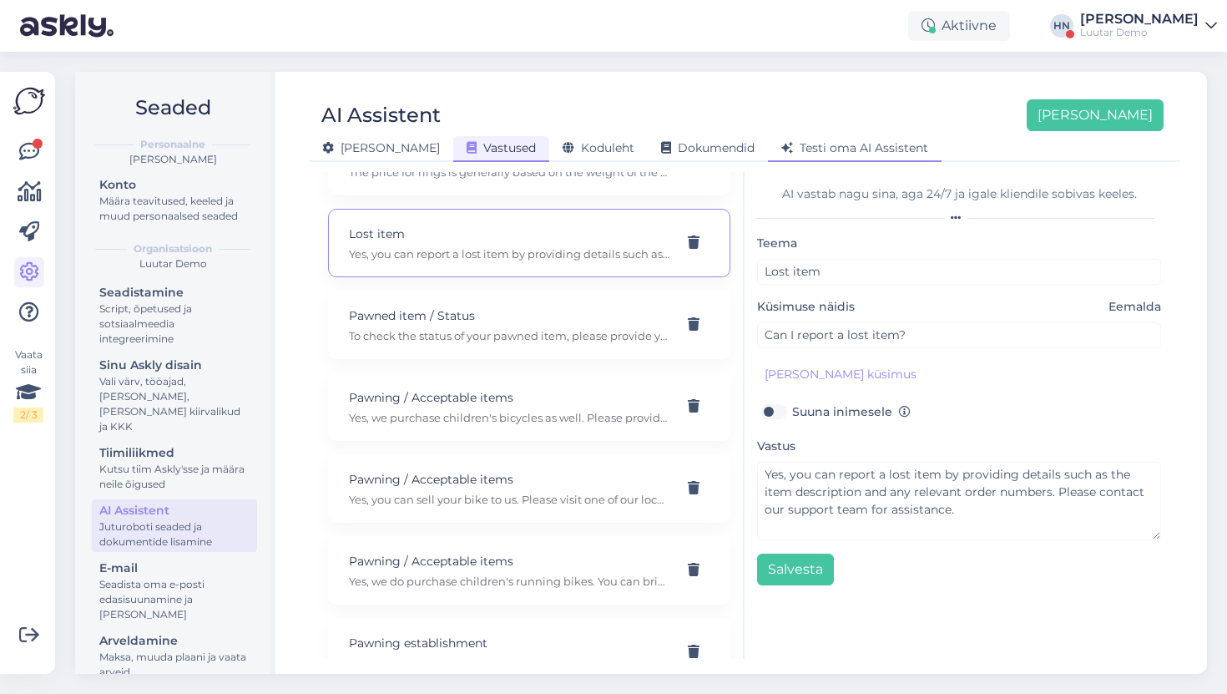
click at [781, 141] on span "Testi oma AI Assistent" at bounding box center [854, 147] width 147 height 15
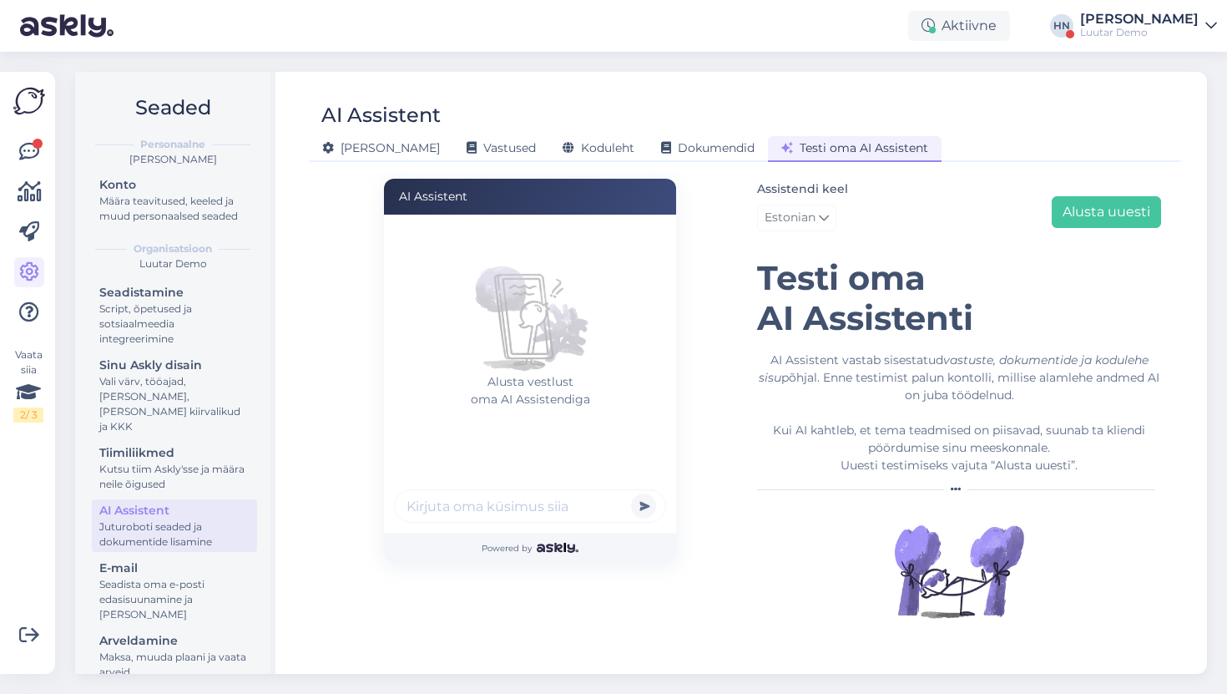
click at [528, 489] on input "text" at bounding box center [530, 505] width 272 height 33
type input "blah blah"
click at [631, 493] on button "submit" at bounding box center [643, 505] width 25 height 25
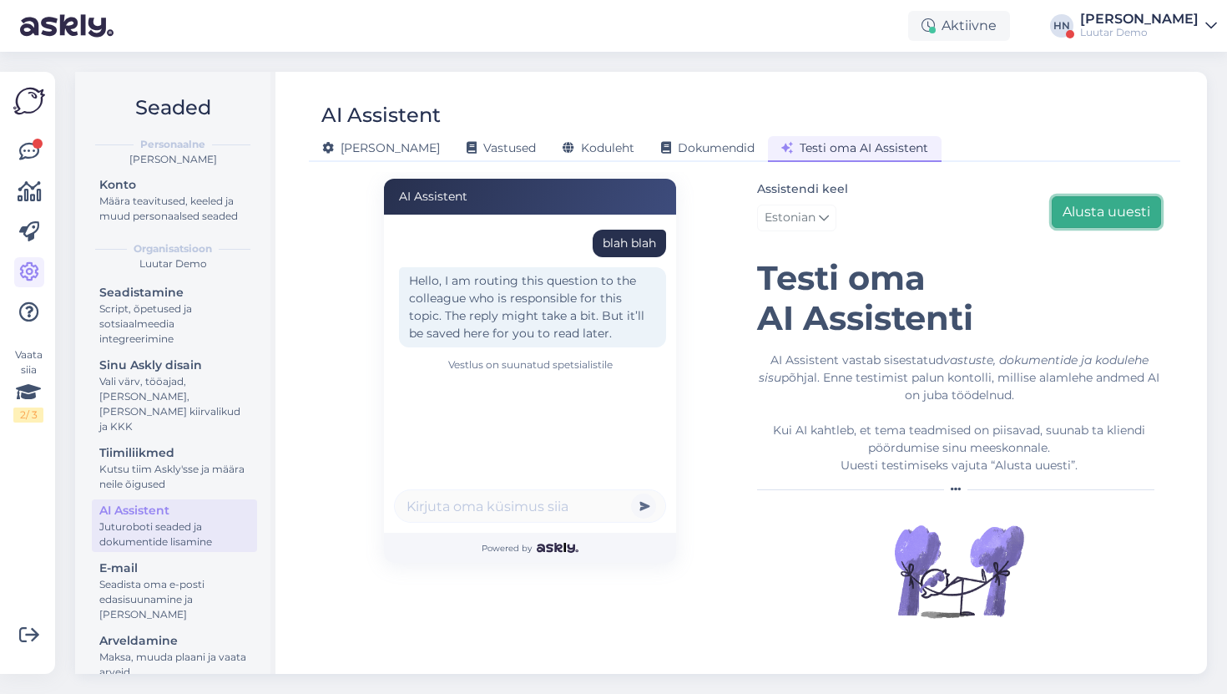
click at [1068, 196] on button "Alusta uuesti" at bounding box center [1106, 212] width 109 height 32
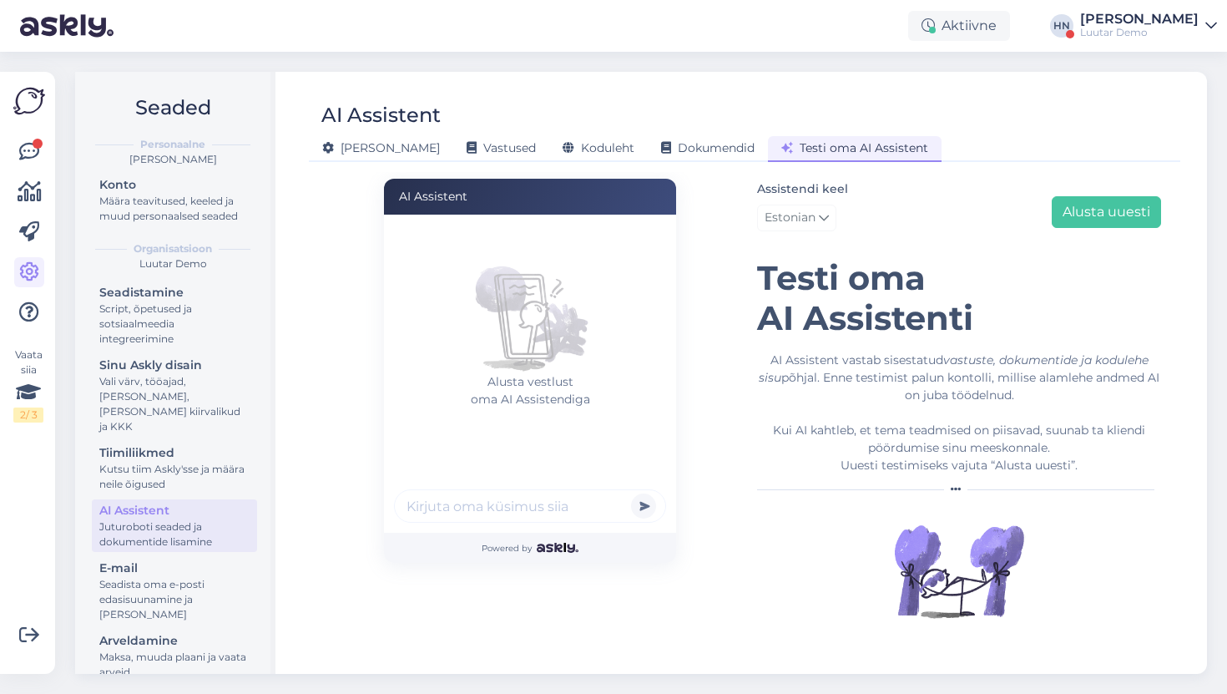
click at [471, 511] on input "text" at bounding box center [530, 505] width 272 height 33
type input "blajh blah"
click at [631, 493] on button "submit" at bounding box center [643, 505] width 25 height 25
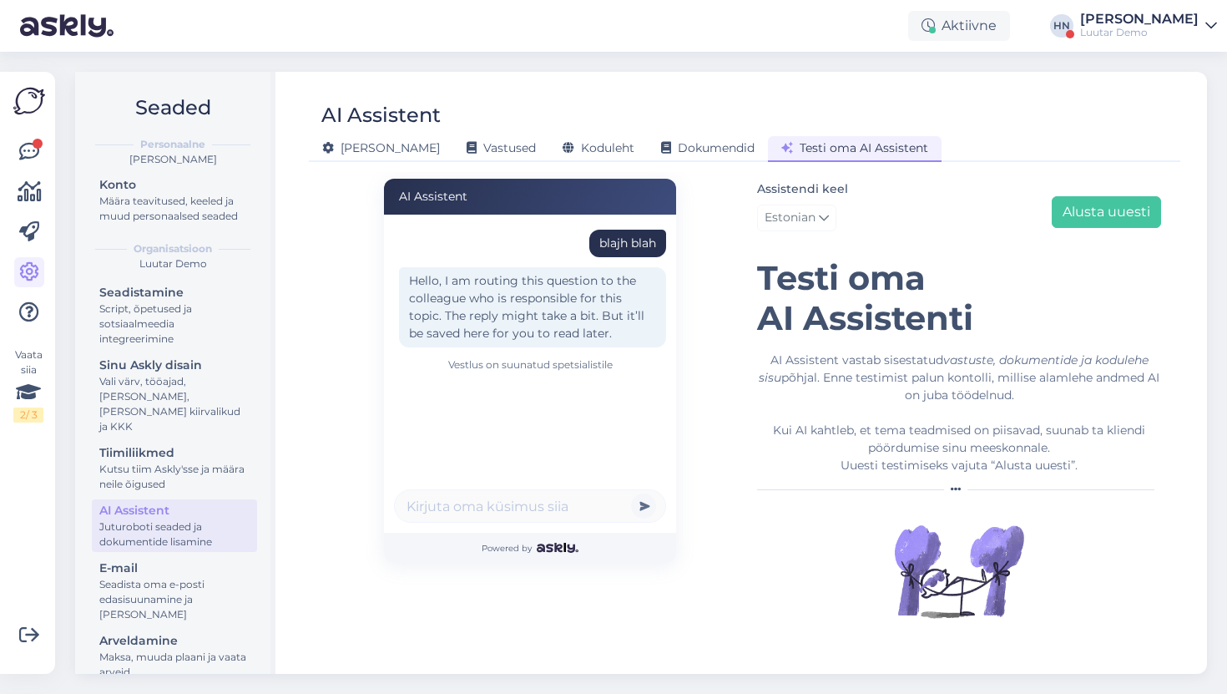
click at [583, 269] on div "Hello, I am routing this question to the colleague who is responsible for this …" at bounding box center [532, 307] width 267 height 80
click at [602, 243] on div "blajh blah" at bounding box center [627, 244] width 57 height 18
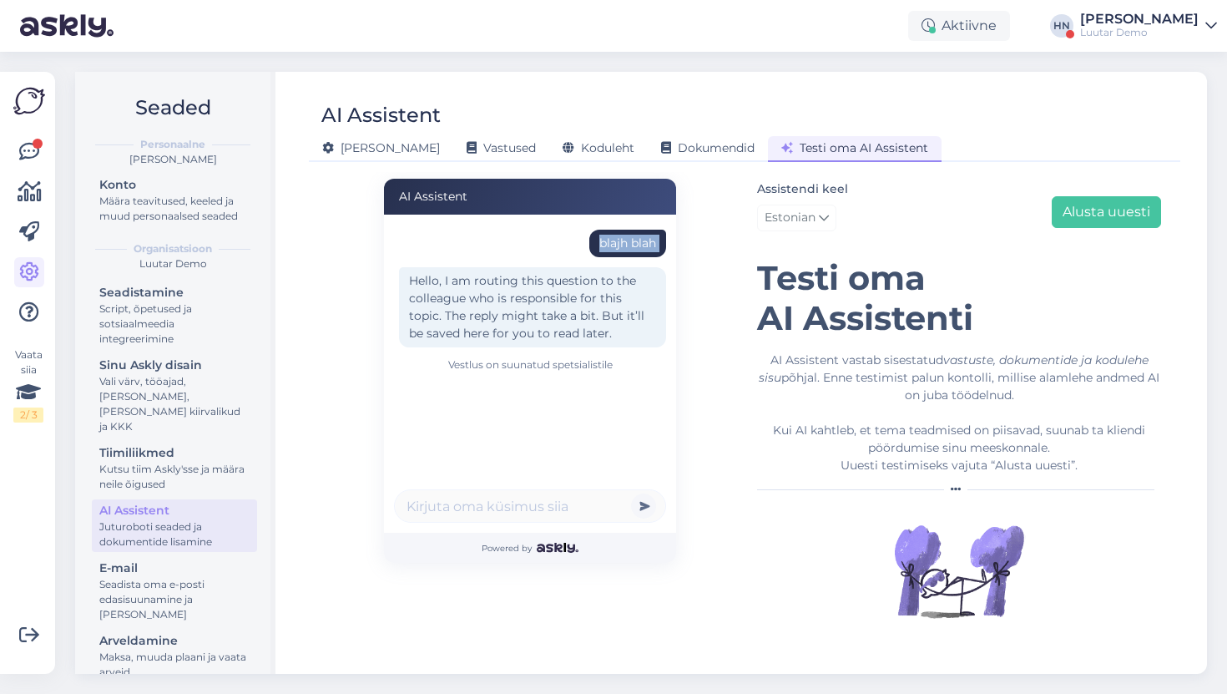
click at [602, 243] on div "blajh blah" at bounding box center [627, 244] width 57 height 18
click at [1126, 243] on div "Assistendi keel Estonian Alusta uuesti [PERSON_NAME] oma AI Assistenti AI Assis…" at bounding box center [959, 408] width 404 height 459
click at [1120, 215] on button "Alusta uuesti" at bounding box center [1106, 212] width 109 height 32
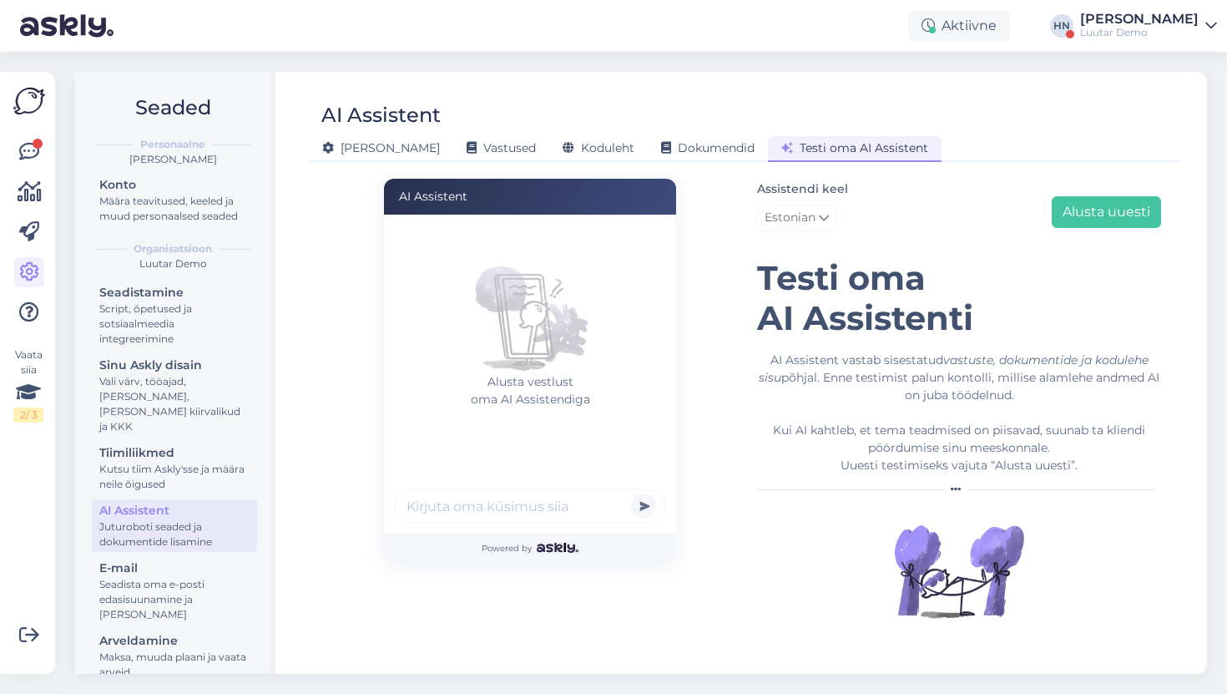
click at [525, 512] on input "text" at bounding box center [530, 505] width 272 height 33
type input "Kas piim on hea ?"
click at [631, 493] on button "submit" at bounding box center [643, 505] width 25 height 25
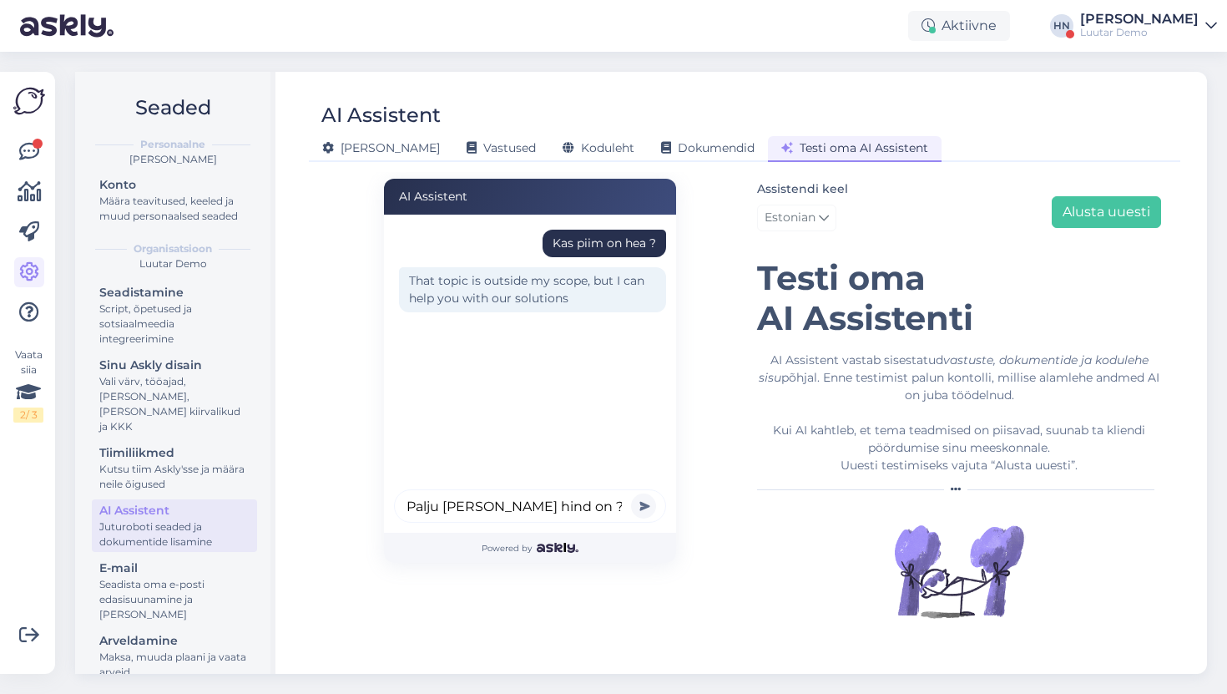
type input "Palju [PERSON_NAME] hind on ?"
click at [631, 493] on button "submit" at bounding box center [643, 505] width 25 height 25
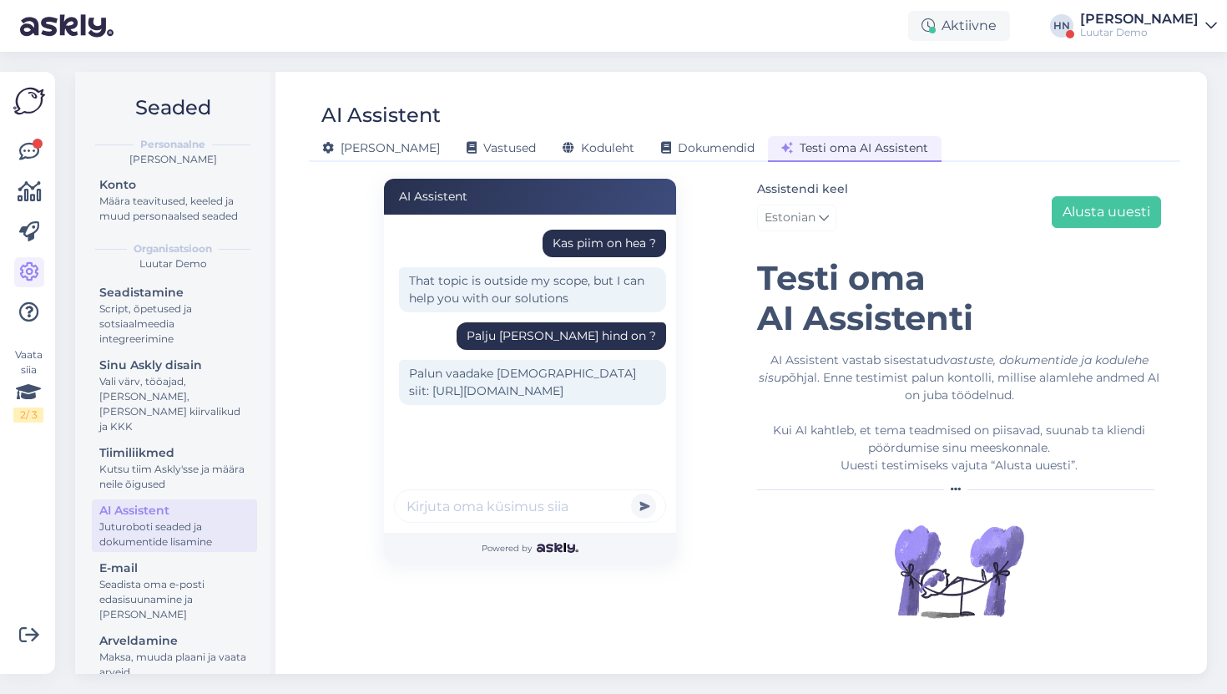
click at [523, 475] on div "Kas piim on hea ? That topic is outside my scope, but I can help you with our s…" at bounding box center [530, 374] width 292 height 318
click at [523, 493] on input "text" at bounding box center [530, 505] width 272 height 33
type input "blah blah"
click at [631, 493] on button "submit" at bounding box center [643, 505] width 25 height 25
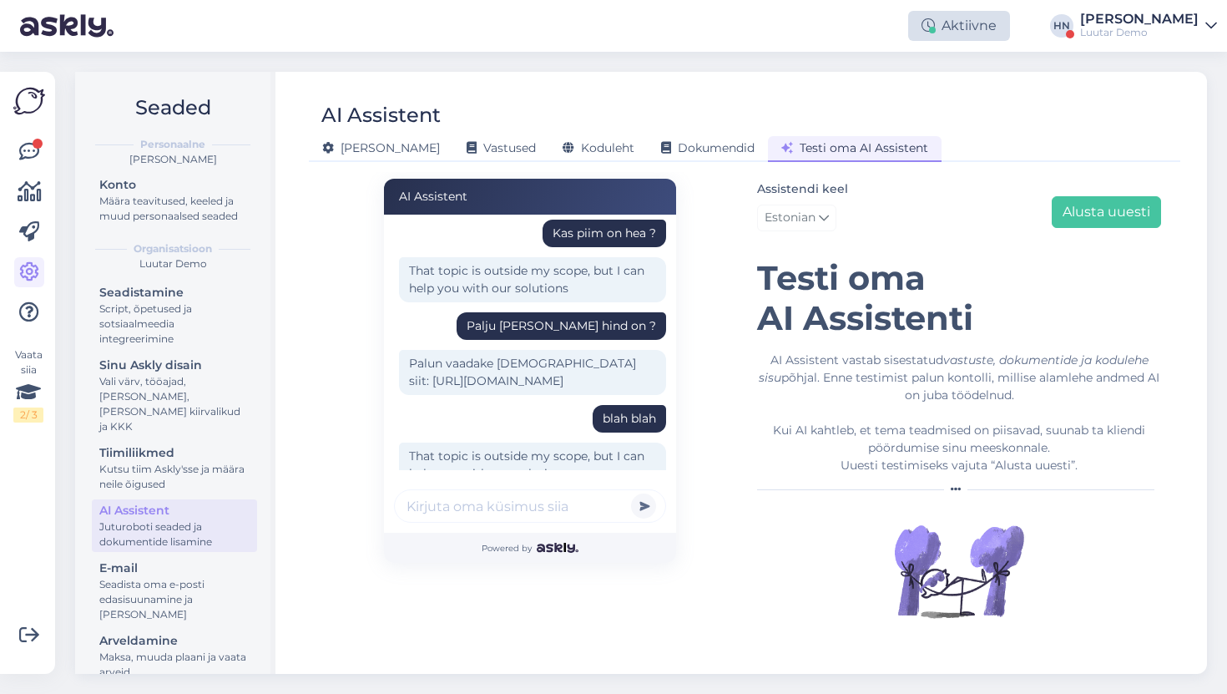
scroll to position [65, 0]
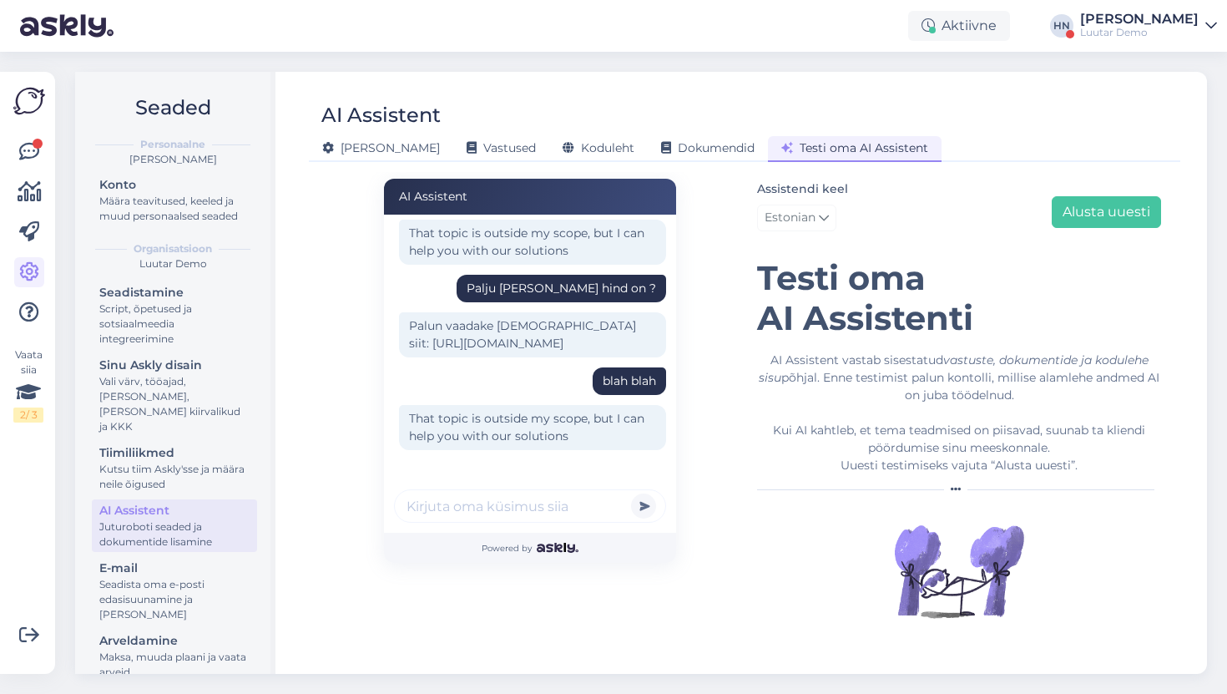
click at [525, 275] on div "Palju [PERSON_NAME] hind on ?" at bounding box center [530, 294] width 272 height 38
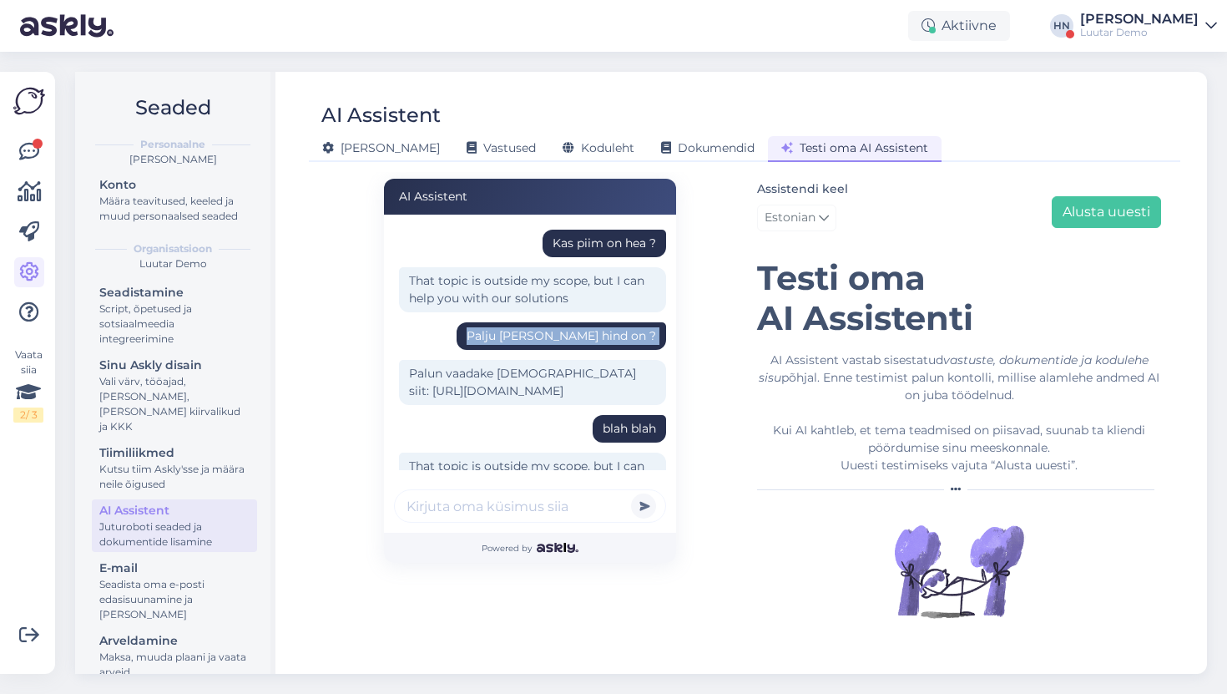
click at [617, 345] on div "Palju [PERSON_NAME] hind on ?" at bounding box center [562, 336] width 210 height 28
click at [613, 338] on div "Palju [PERSON_NAME] hind on ?" at bounding box center [561, 336] width 189 height 18
click at [767, 371] on icon "vastuste, dokumentide ja kodulehe sisu" at bounding box center [954, 368] width 390 height 33
